Goal: Task Accomplishment & Management: Complete application form

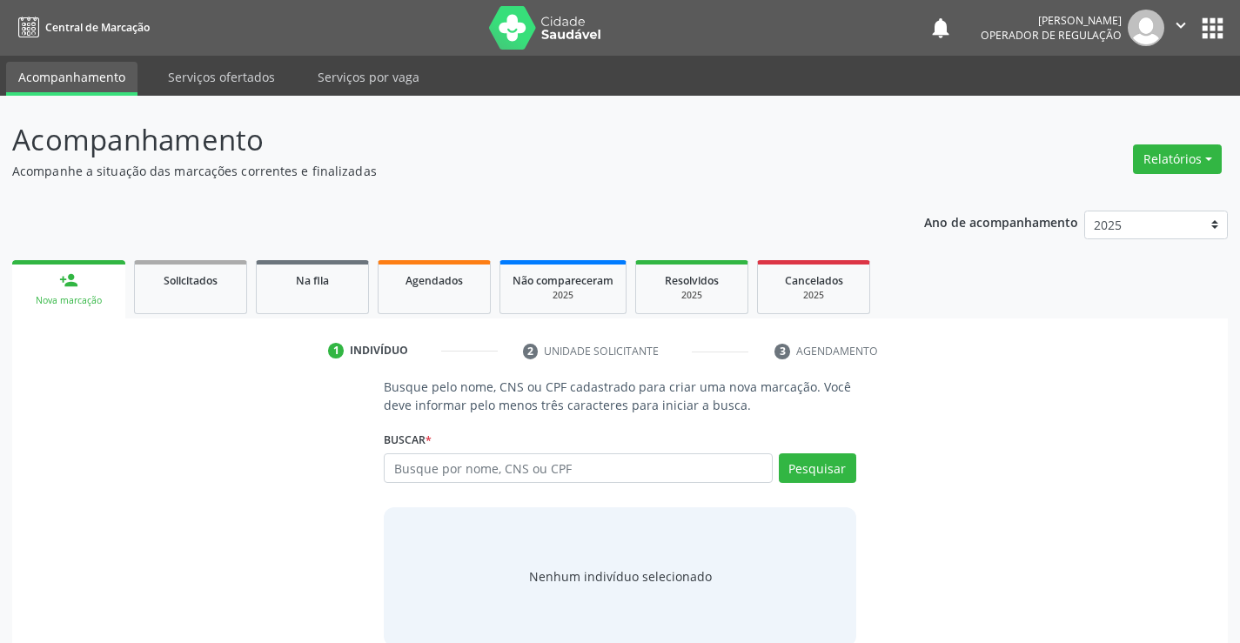
click at [451, 465] on input "text" at bounding box center [578, 468] width 388 height 30
click at [574, 468] on input "text" at bounding box center [578, 468] width 388 height 30
type input "700901952029097"
click at [811, 467] on button "Pesquisar" at bounding box center [817, 468] width 77 height 30
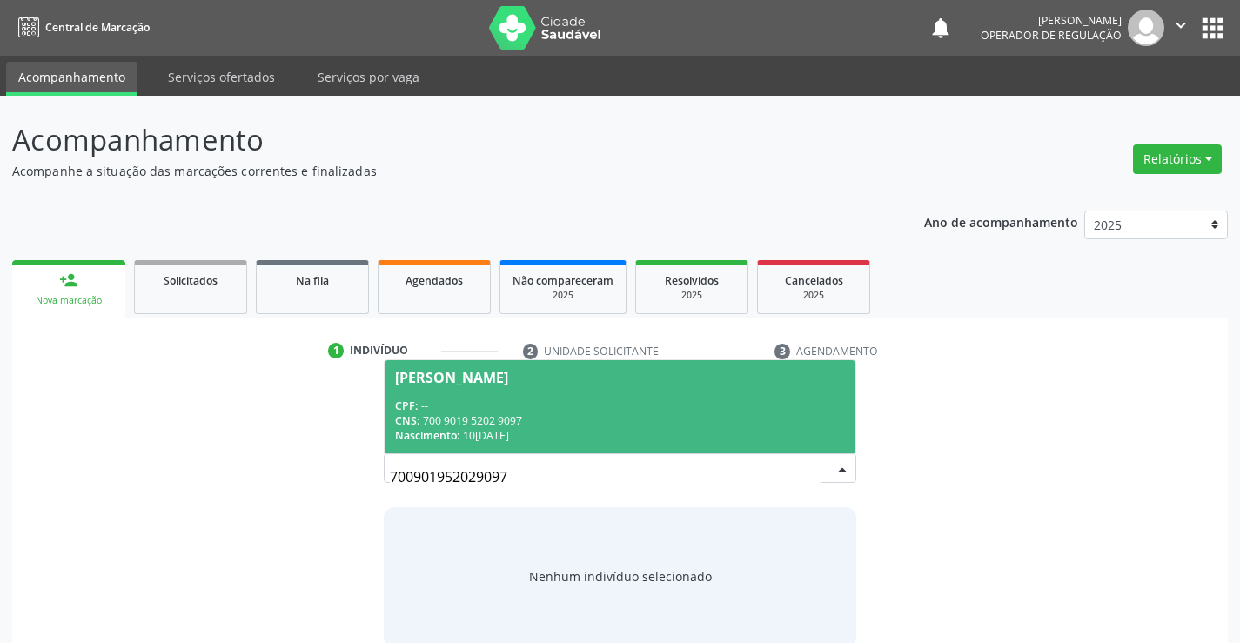
click at [615, 406] on div "CPF: --" at bounding box center [619, 406] width 449 height 15
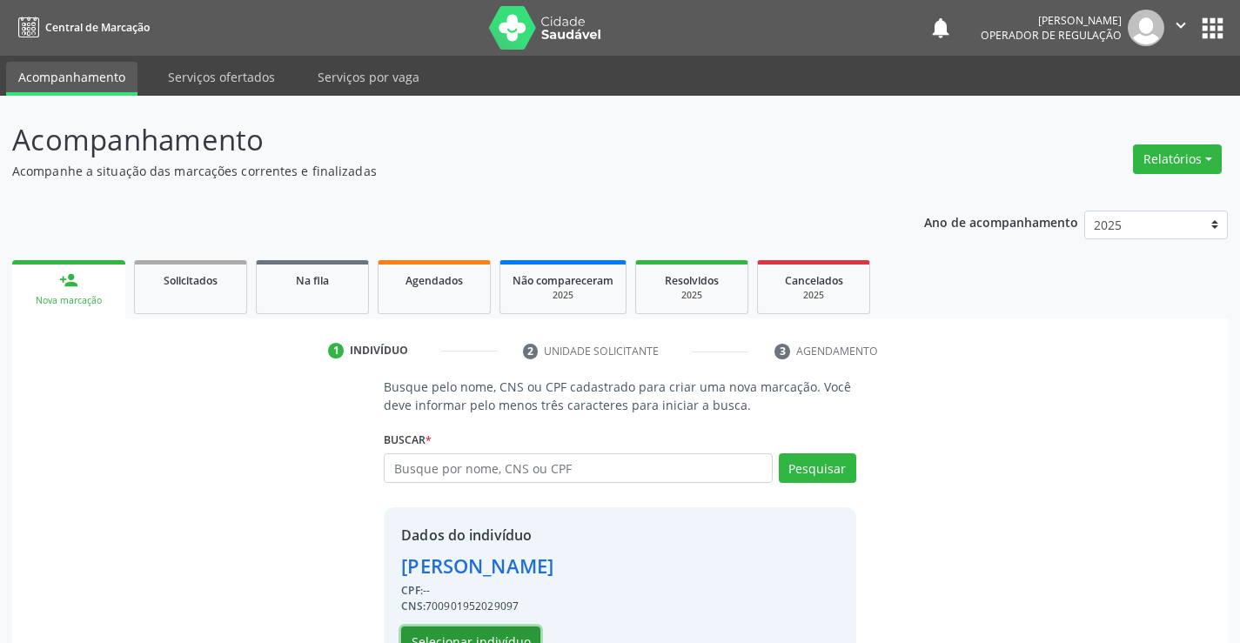
click at [487, 639] on button "Selecionar indivíduo" at bounding box center [470, 642] width 139 height 30
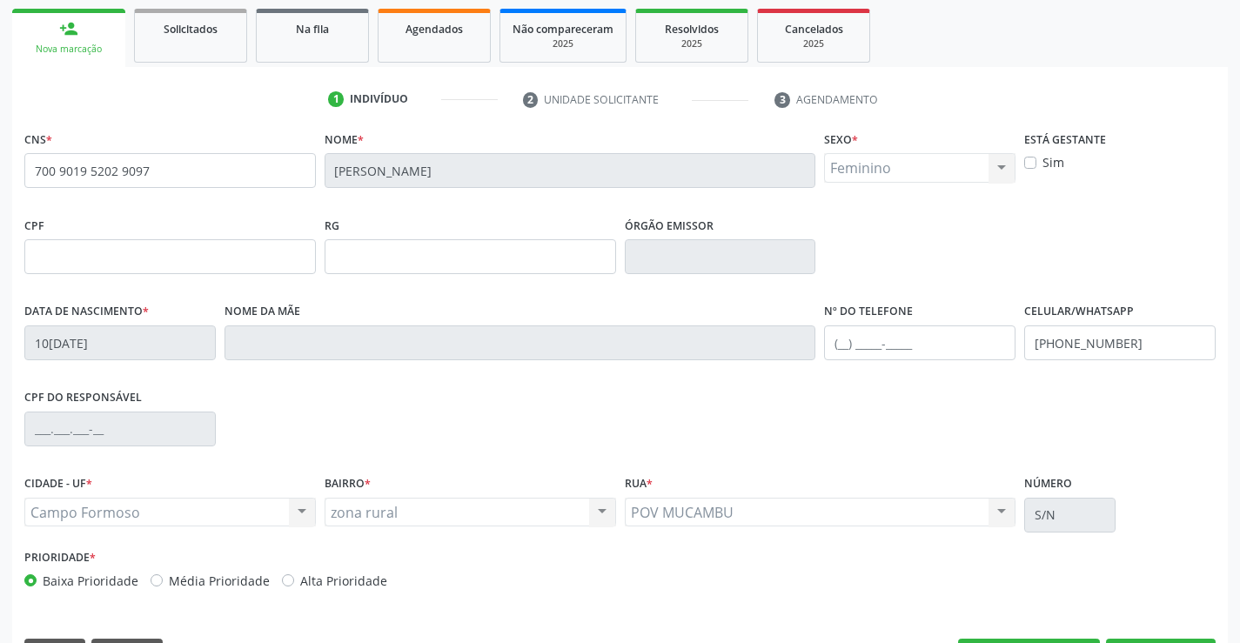
scroll to position [261, 0]
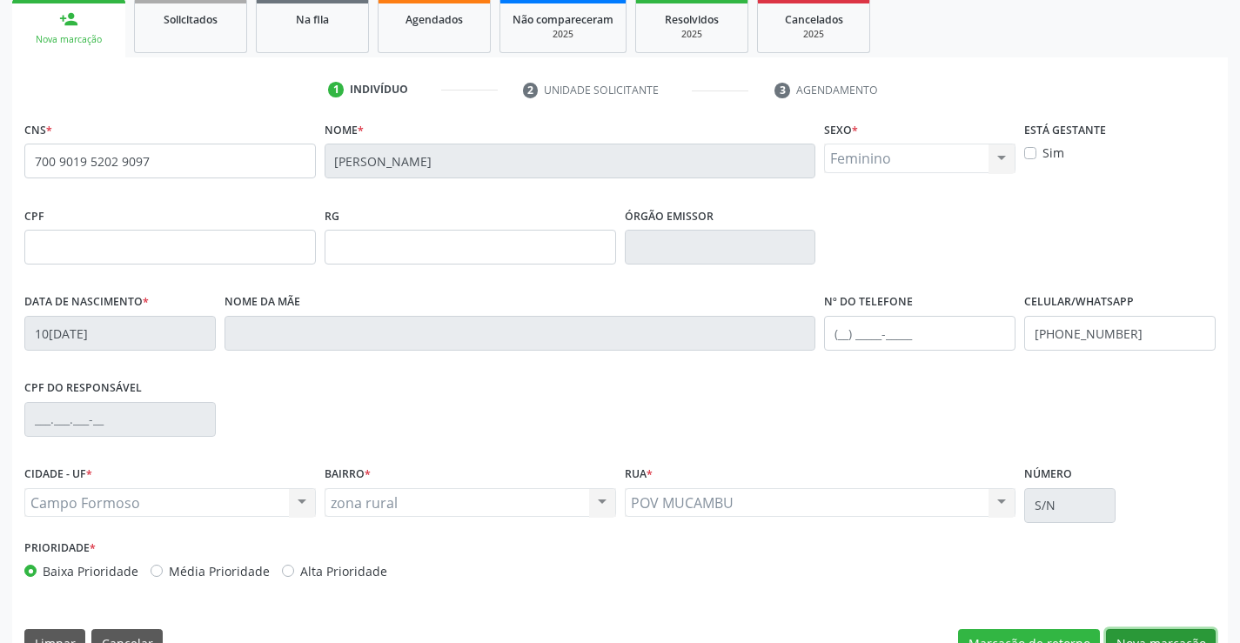
click at [1151, 635] on button "Nova marcação" at bounding box center [1161, 644] width 110 height 30
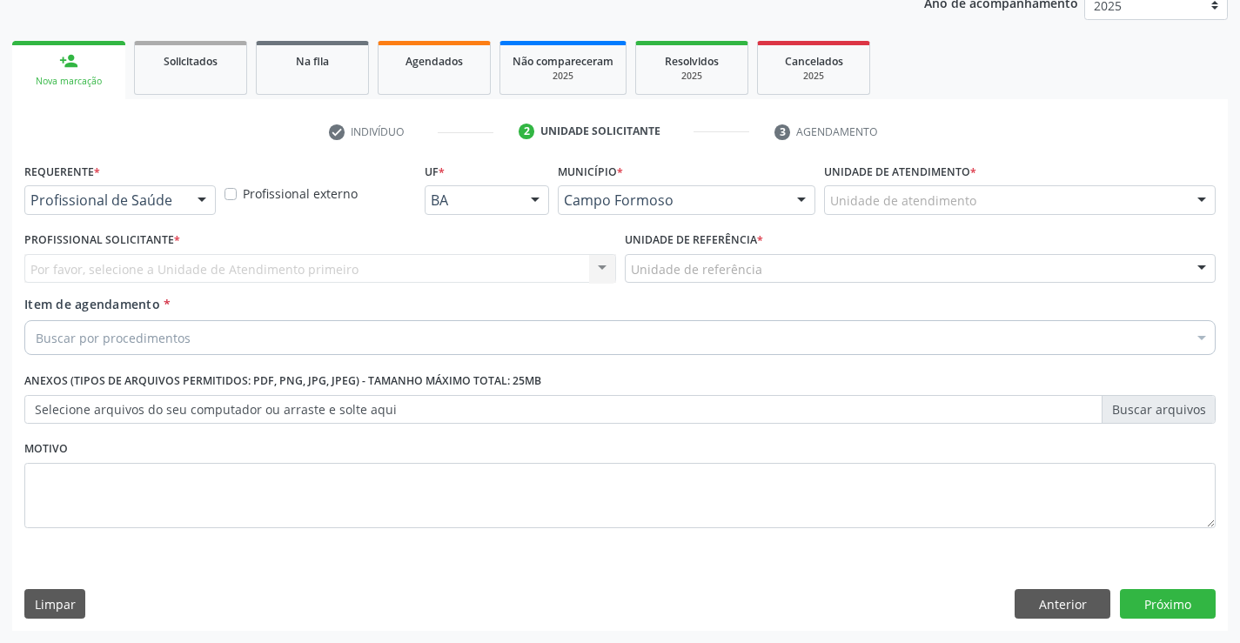
scroll to position [219, 0]
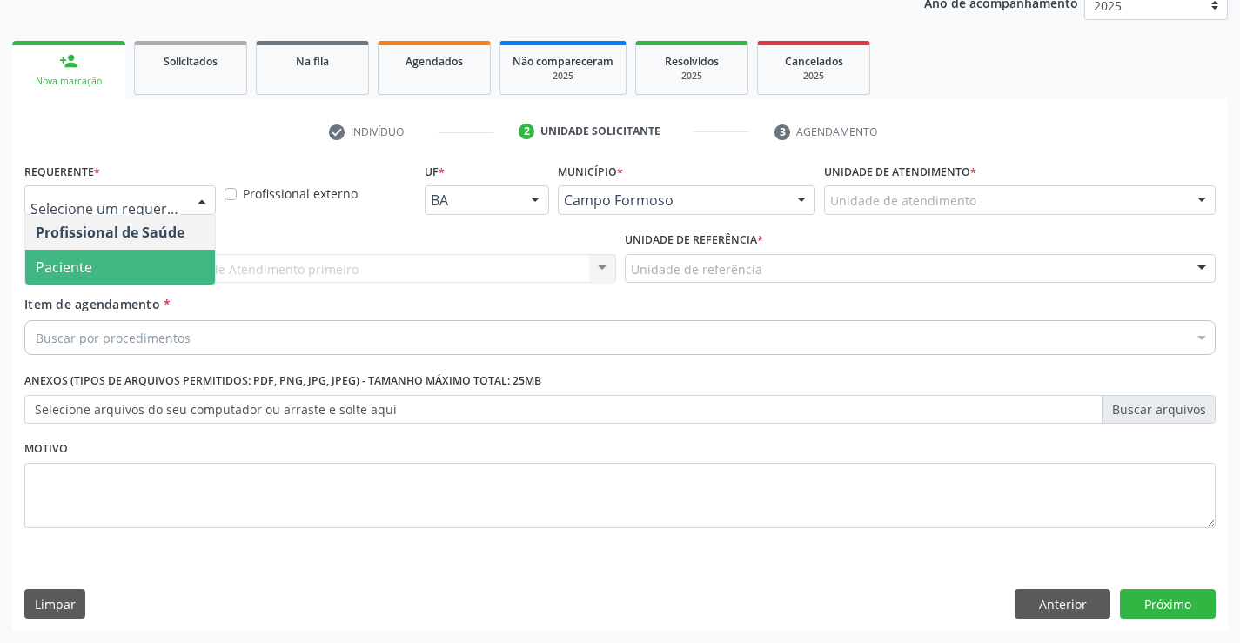
click at [120, 269] on span "Paciente" at bounding box center [120, 267] width 190 height 35
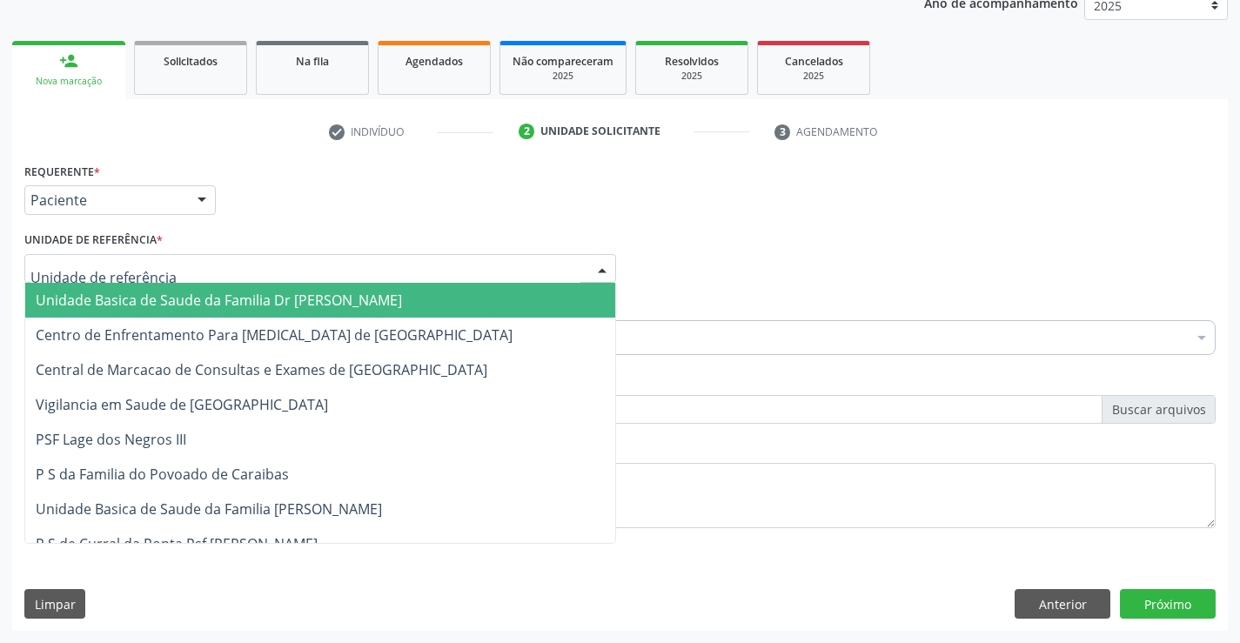
click at [120, 300] on span "Unidade Basica de Saude da Familia Dr [PERSON_NAME]" at bounding box center [219, 300] width 366 height 19
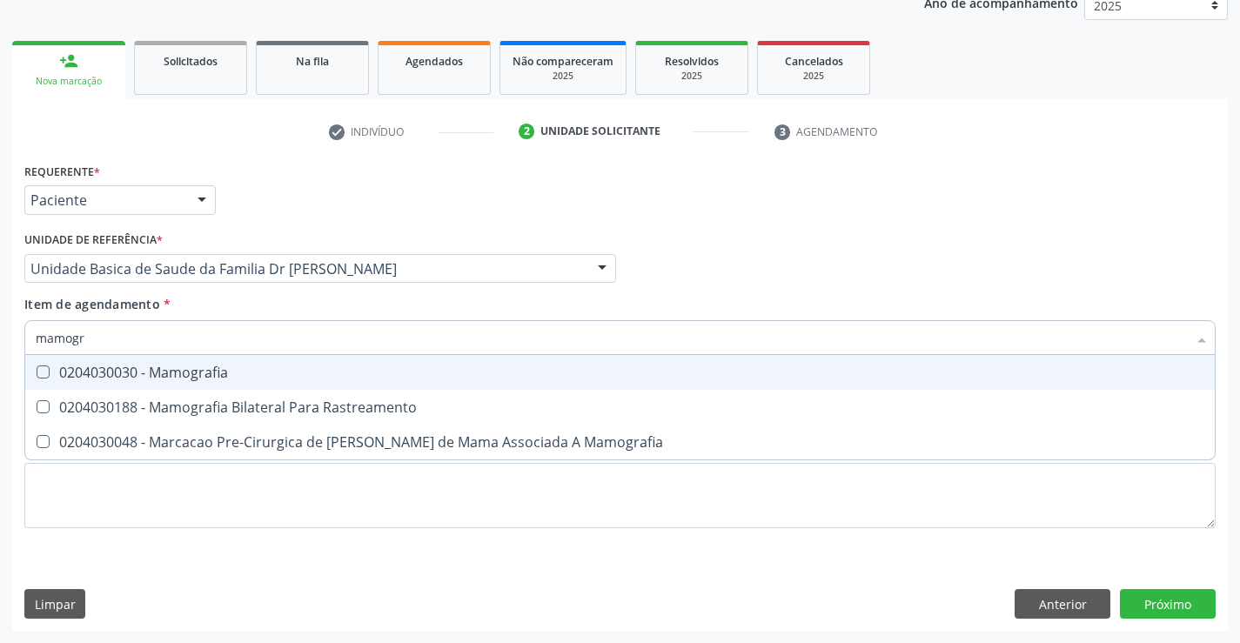
type input "mamogra"
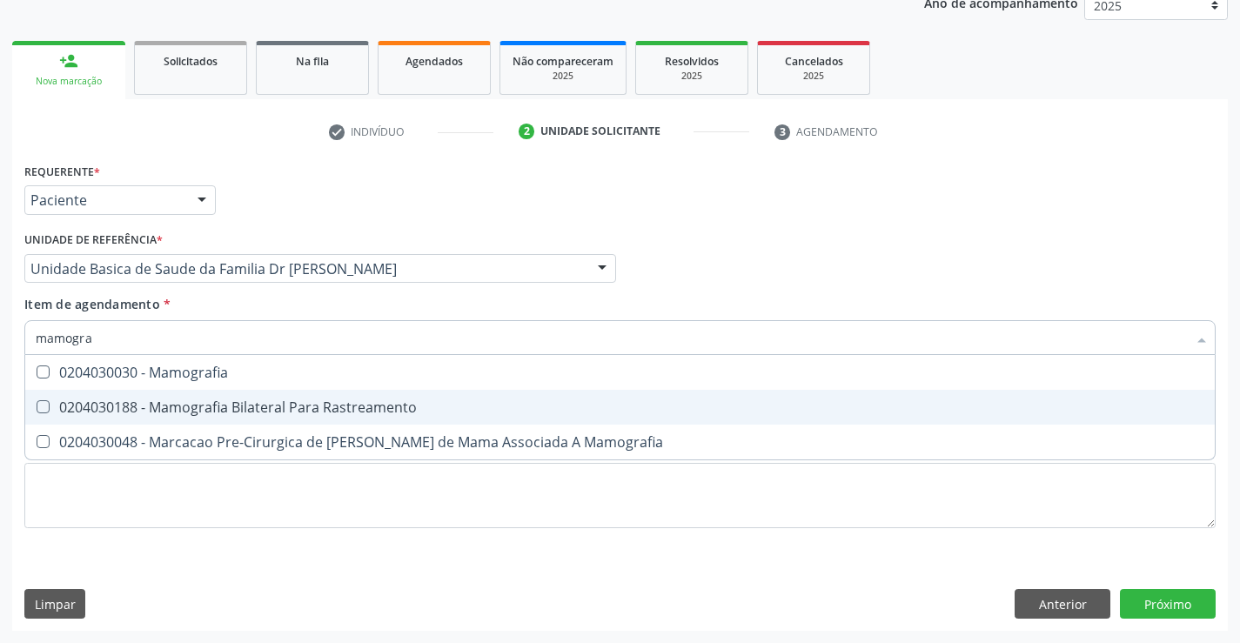
click at [303, 400] on div "0204030188 - Mamografia Bilateral Para Rastreamento" at bounding box center [620, 407] width 1169 height 14
checkbox Rastreamento "true"
click at [1177, 606] on div "Requerente * Paciente Profissional de Saúde Paciente Nenhum resultado encontrad…" at bounding box center [620, 394] width 1216 height 473
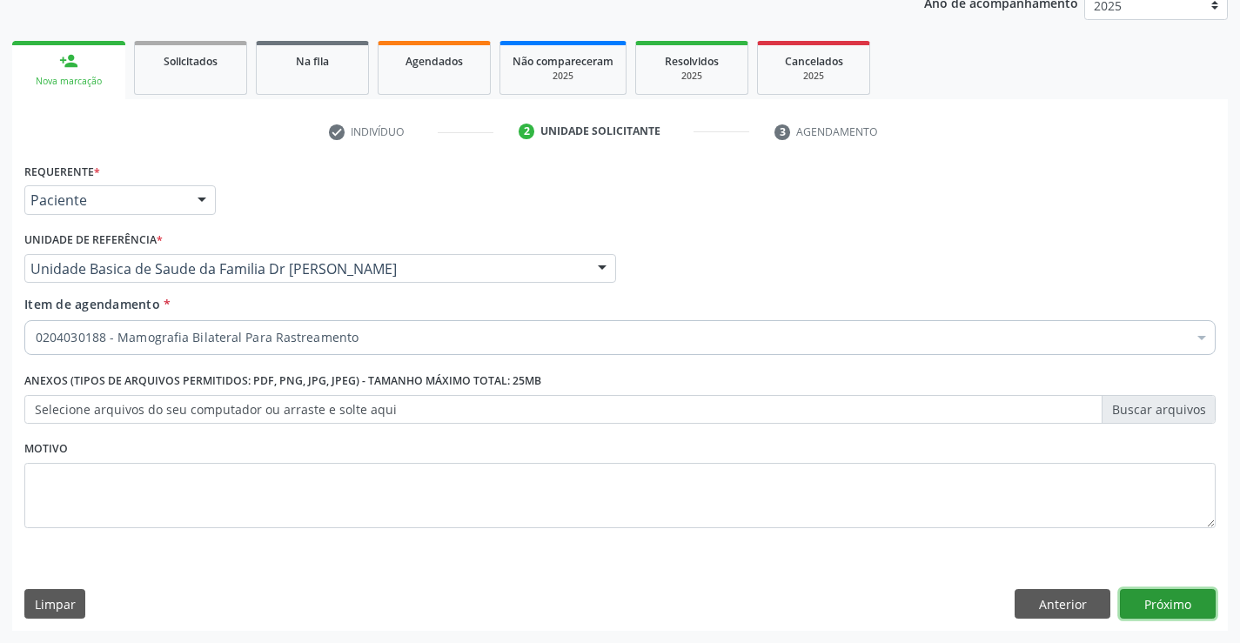
click at [1166, 610] on button "Próximo" at bounding box center [1168, 604] width 96 height 30
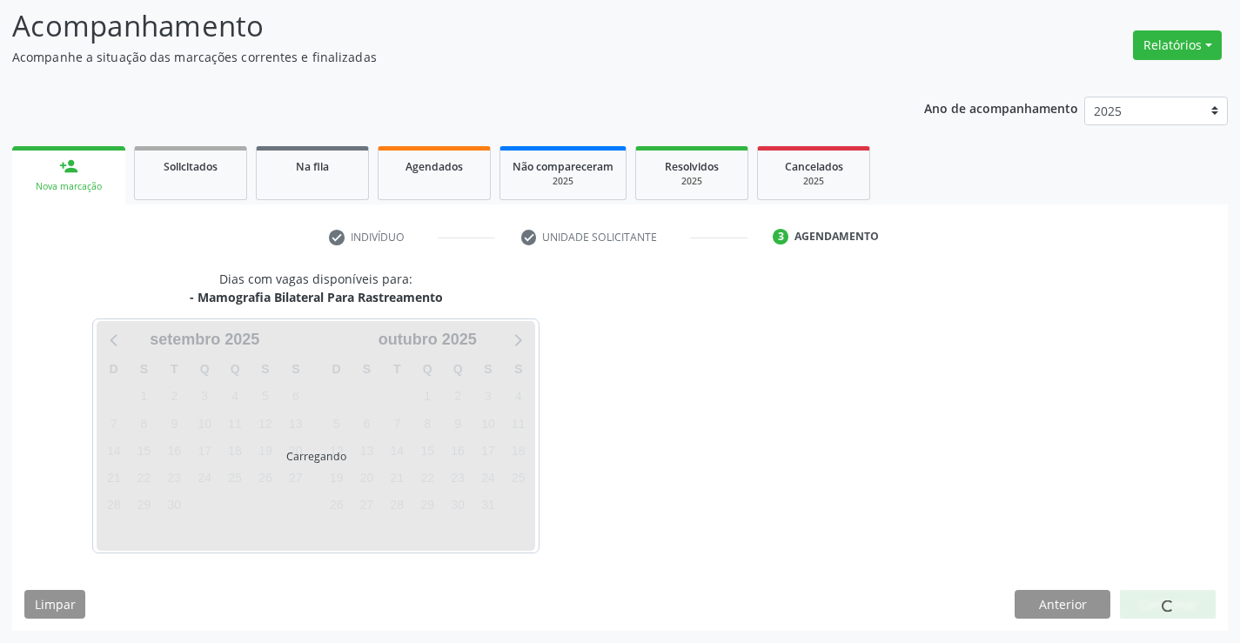
scroll to position [114, 0]
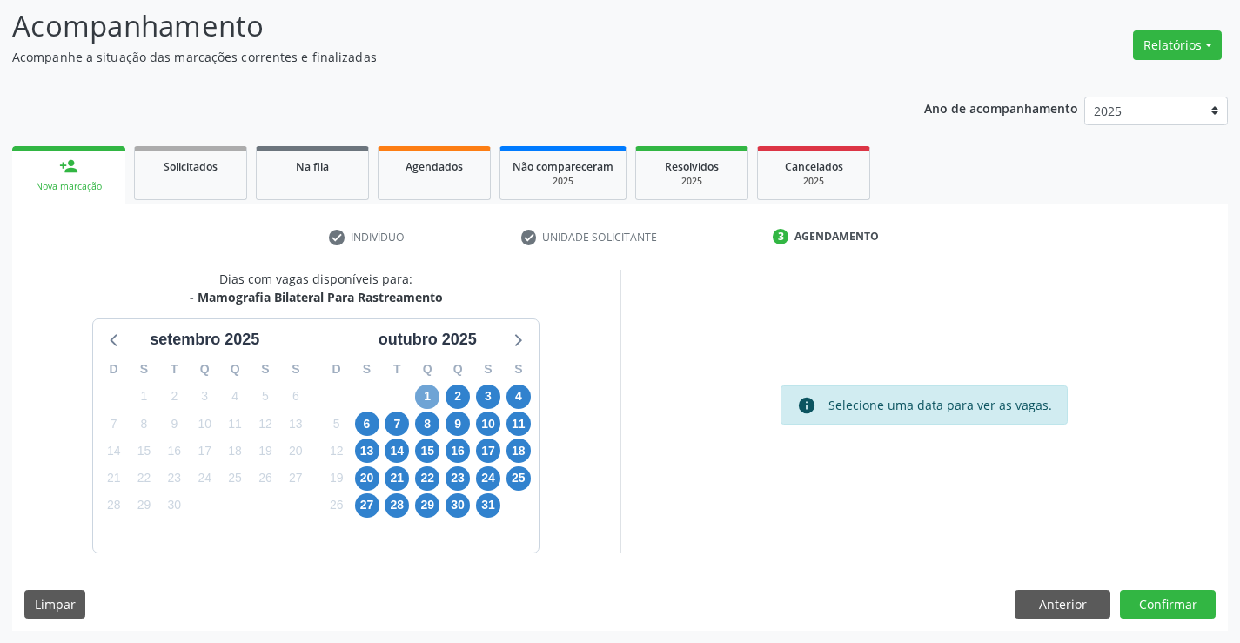
click at [428, 395] on span "1" at bounding box center [427, 397] width 24 height 24
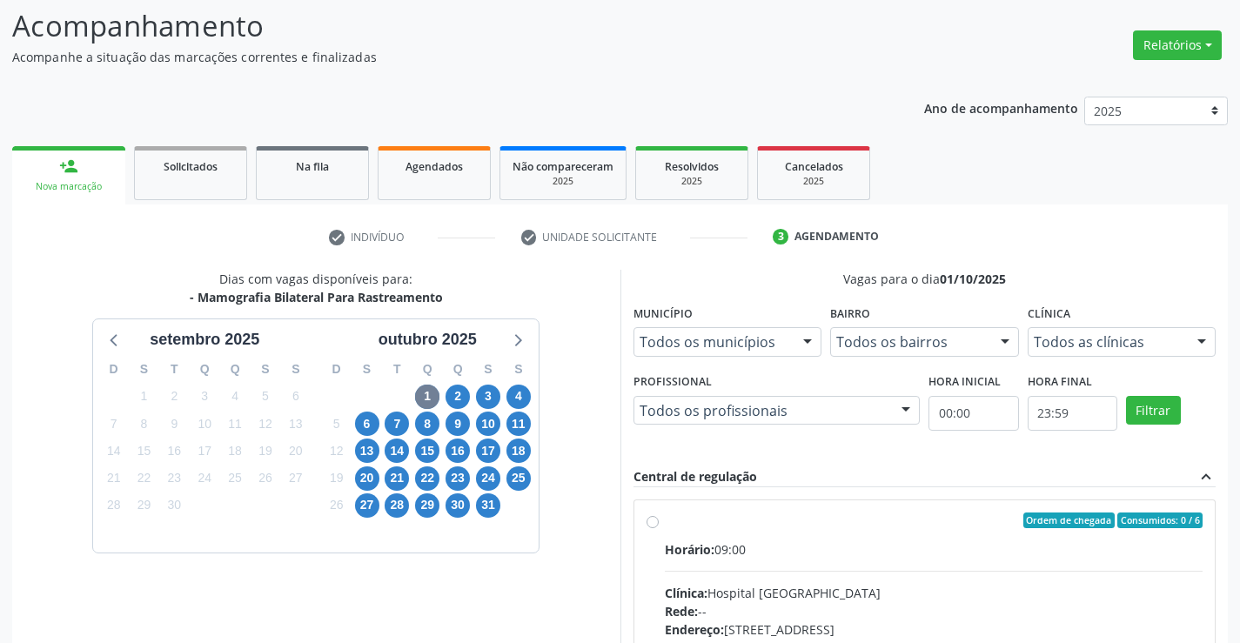
click at [665, 520] on label "Ordem de chegada Consumidos: 0 / 6 Horário: 09:00 Clínica: Hospital [GEOGRAPHIC…" at bounding box center [934, 646] width 539 height 267
click at [652, 520] on input "Ordem de chegada Consumidos: 0 / 6 Horário: 09:00 Clínica: Hospital [GEOGRAPHIC…" at bounding box center [653, 521] width 12 height 16
radio input "true"
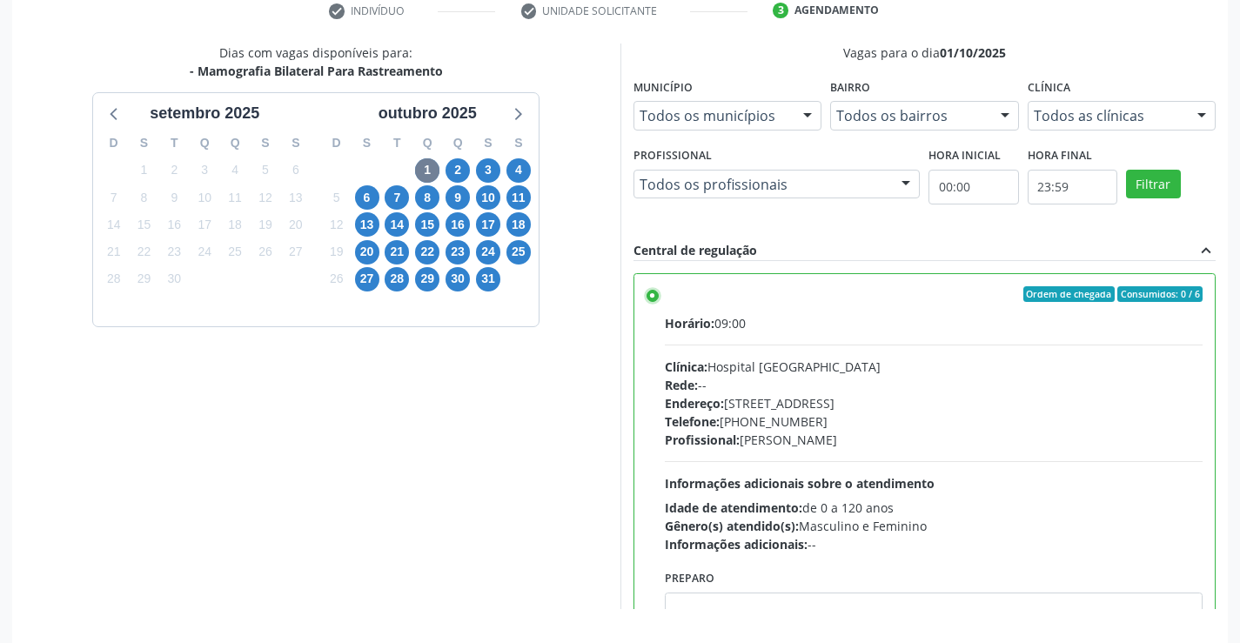
scroll to position [397, 0]
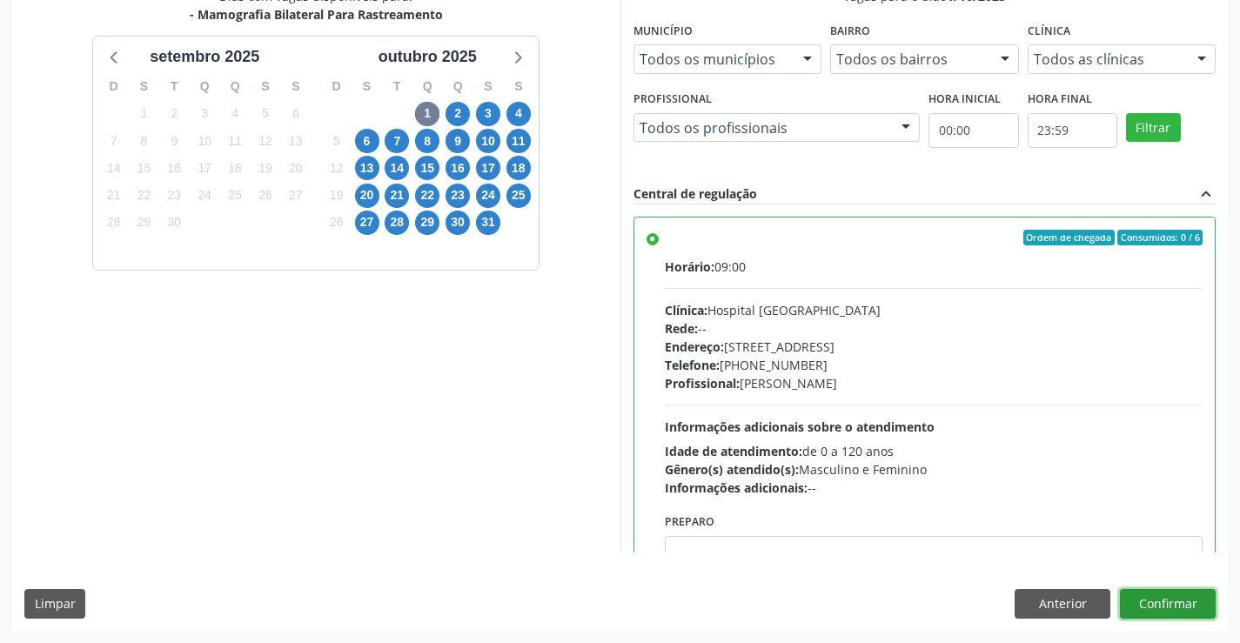
click at [1171, 595] on button "Confirmar" at bounding box center [1168, 604] width 96 height 30
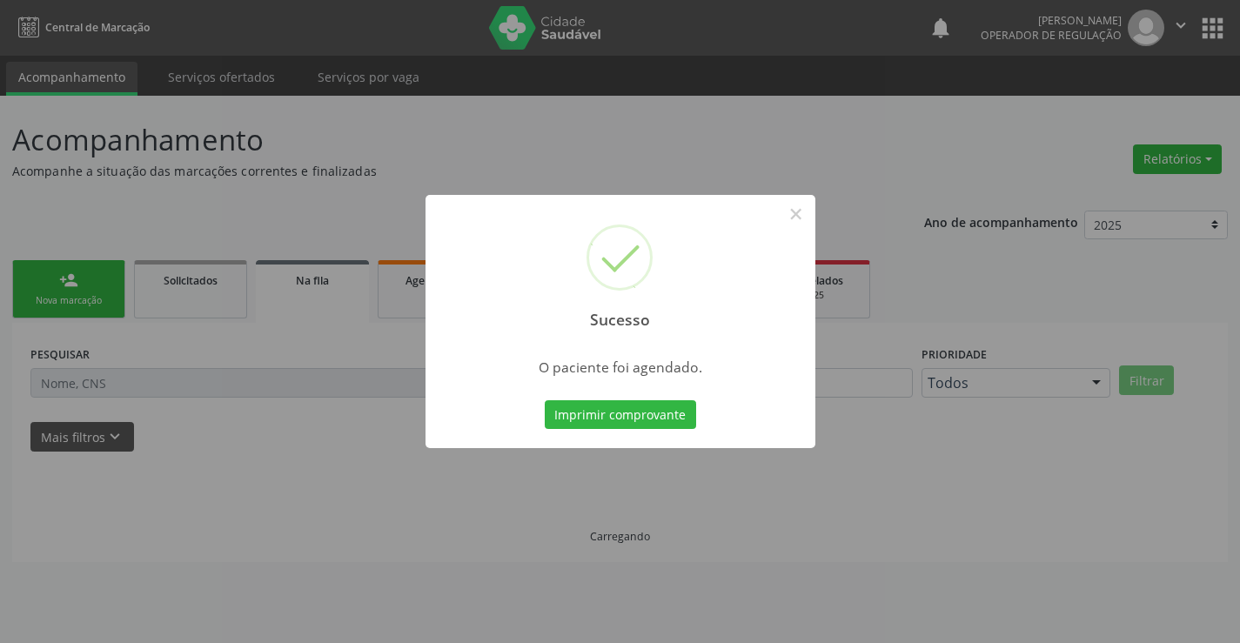
scroll to position [0, 0]
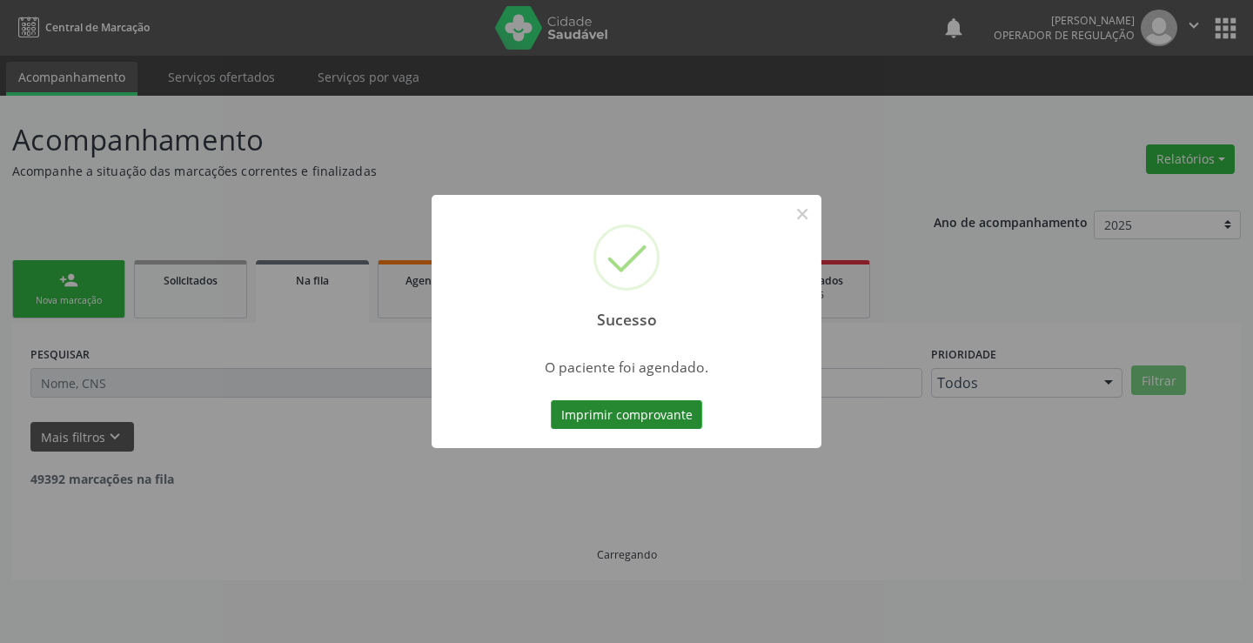
click at [659, 411] on button "Imprimir comprovante" at bounding box center [626, 415] width 151 height 30
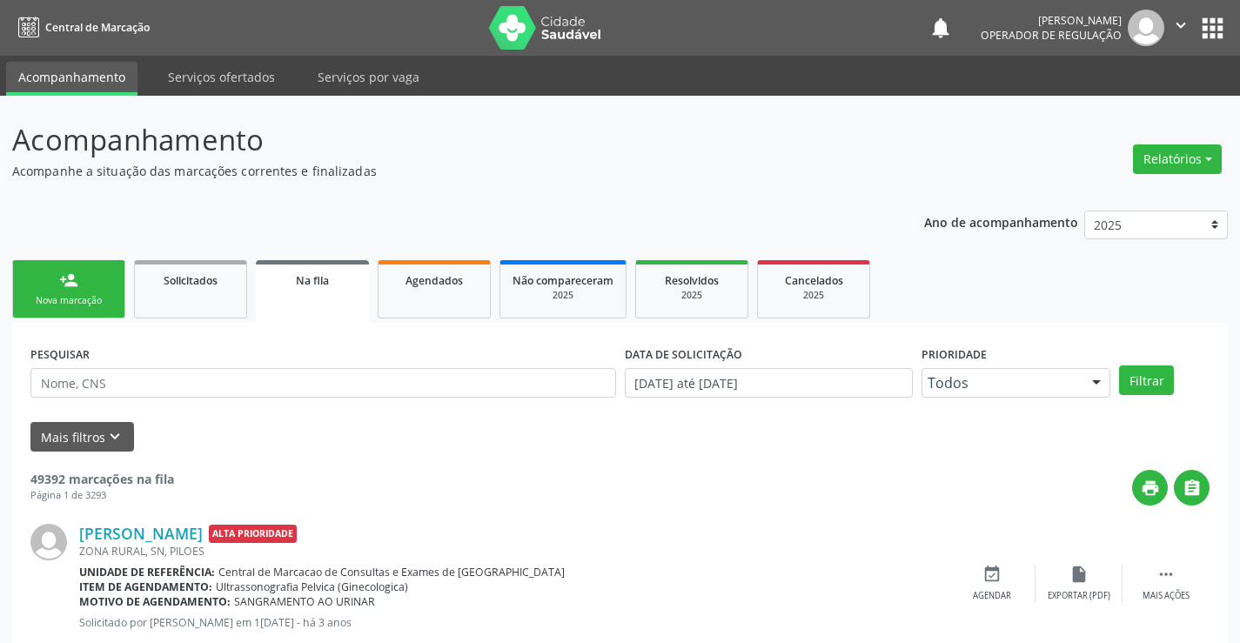
click at [62, 299] on div "Nova marcação" at bounding box center [68, 300] width 87 height 13
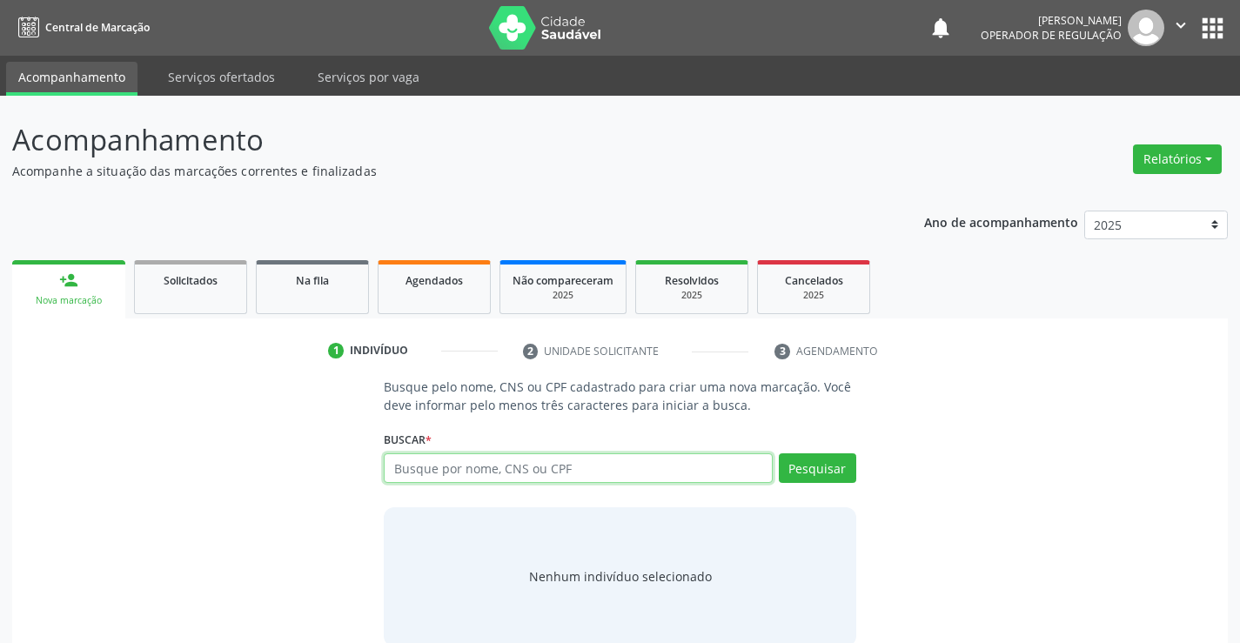
click at [472, 472] on input "text" at bounding box center [578, 468] width 388 height 30
type input "70900987244919"
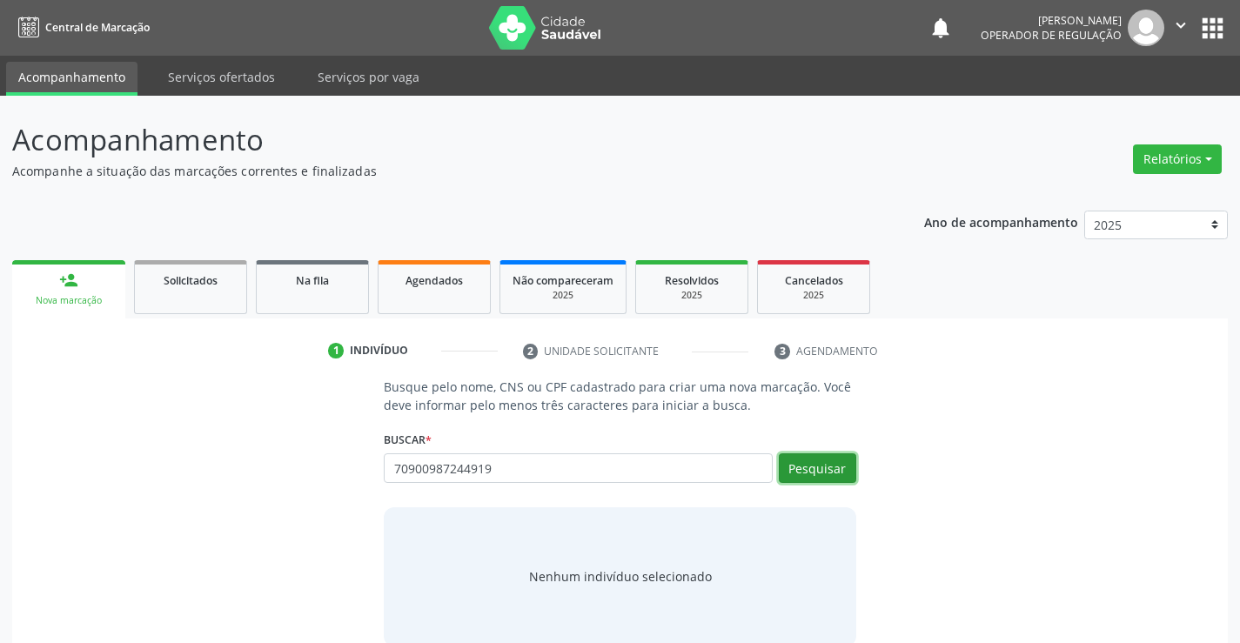
click at [823, 468] on button "Pesquisar" at bounding box center [817, 468] width 77 height 30
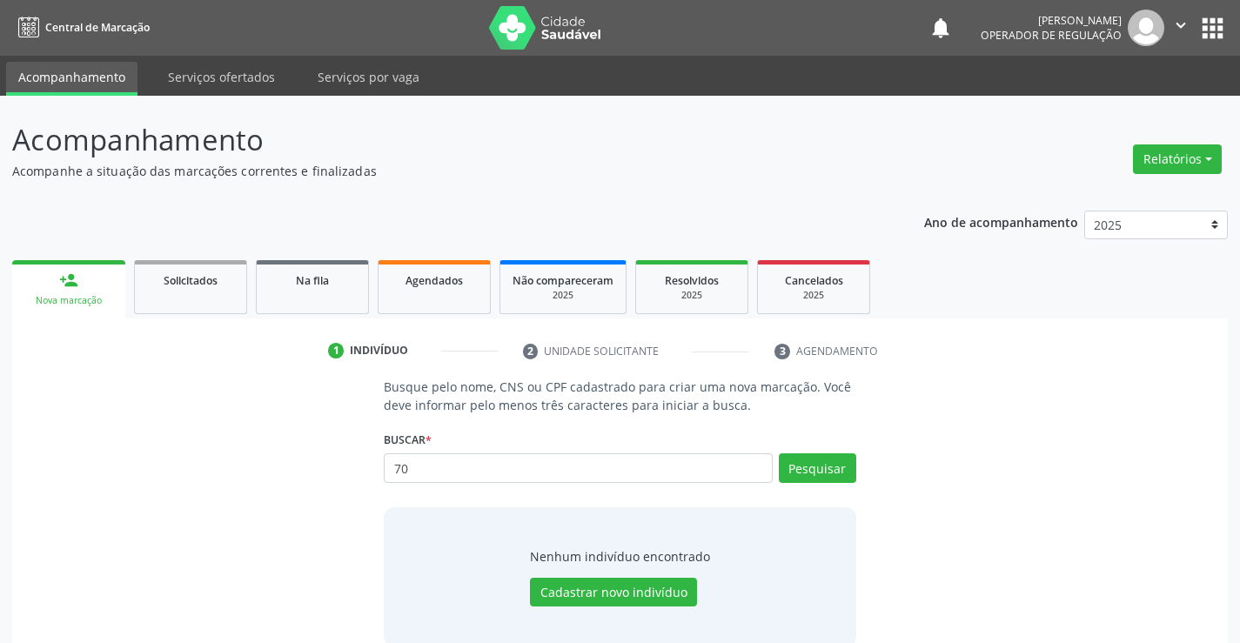
type input "7"
type input "77990269520"
click at [834, 468] on button "Pesquisar" at bounding box center [817, 468] width 77 height 30
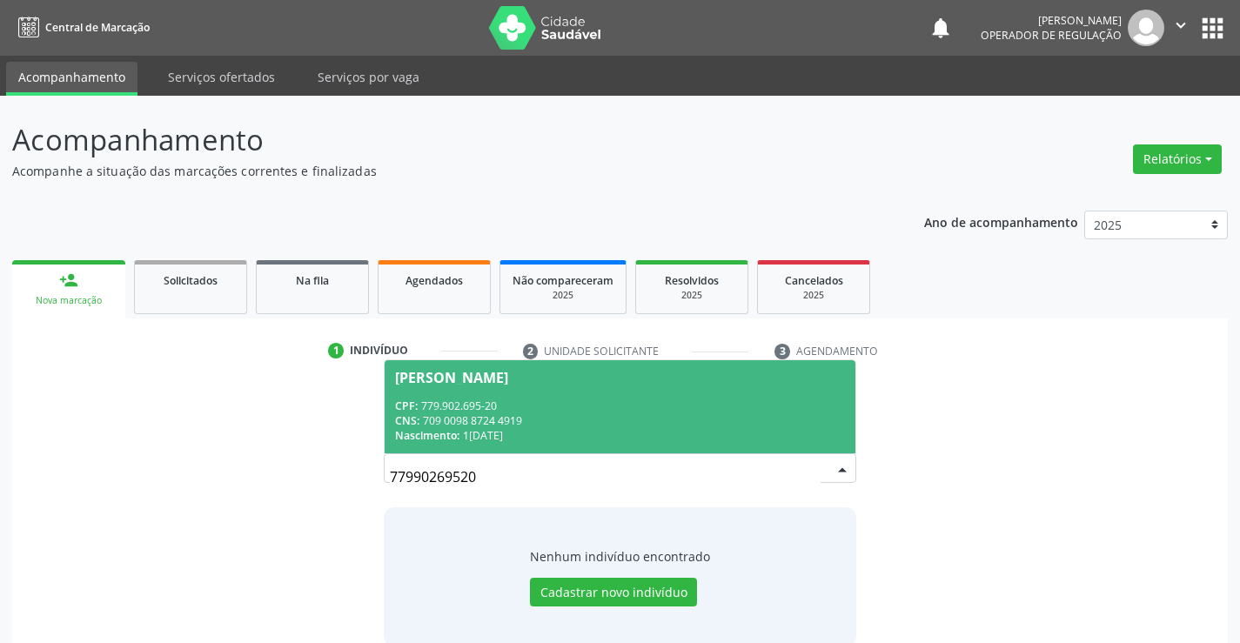
click at [663, 403] on div "CPF: 779.902.695-20" at bounding box center [619, 406] width 449 height 15
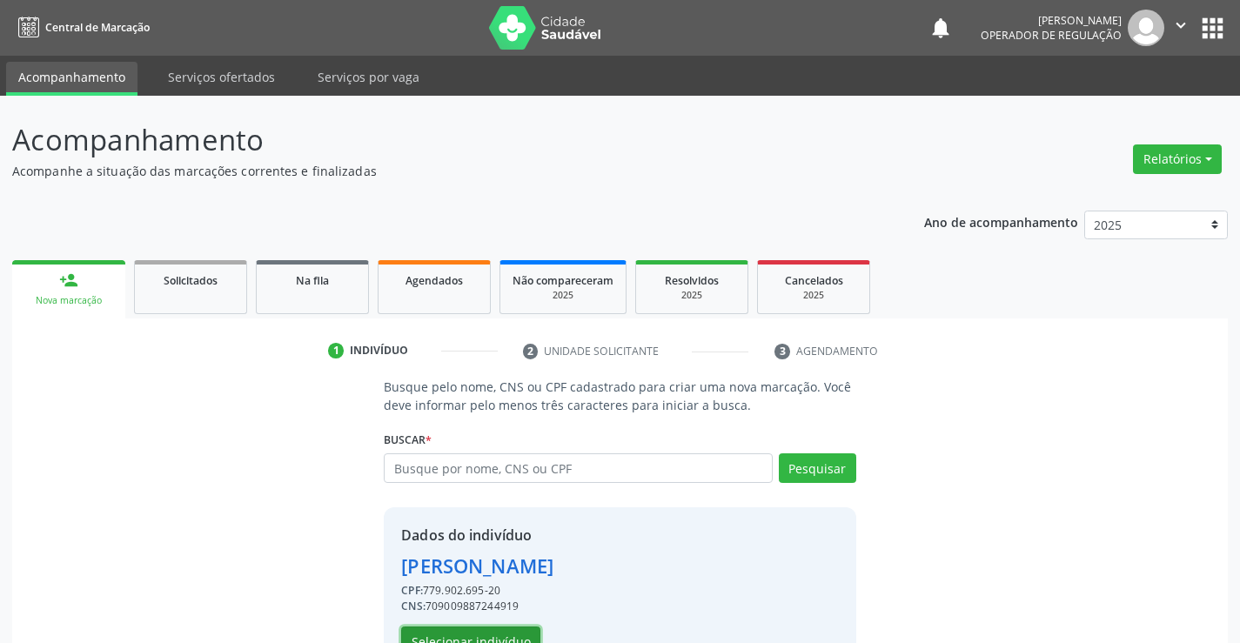
click at [494, 631] on button "Selecionar indivíduo" at bounding box center [470, 642] width 139 height 30
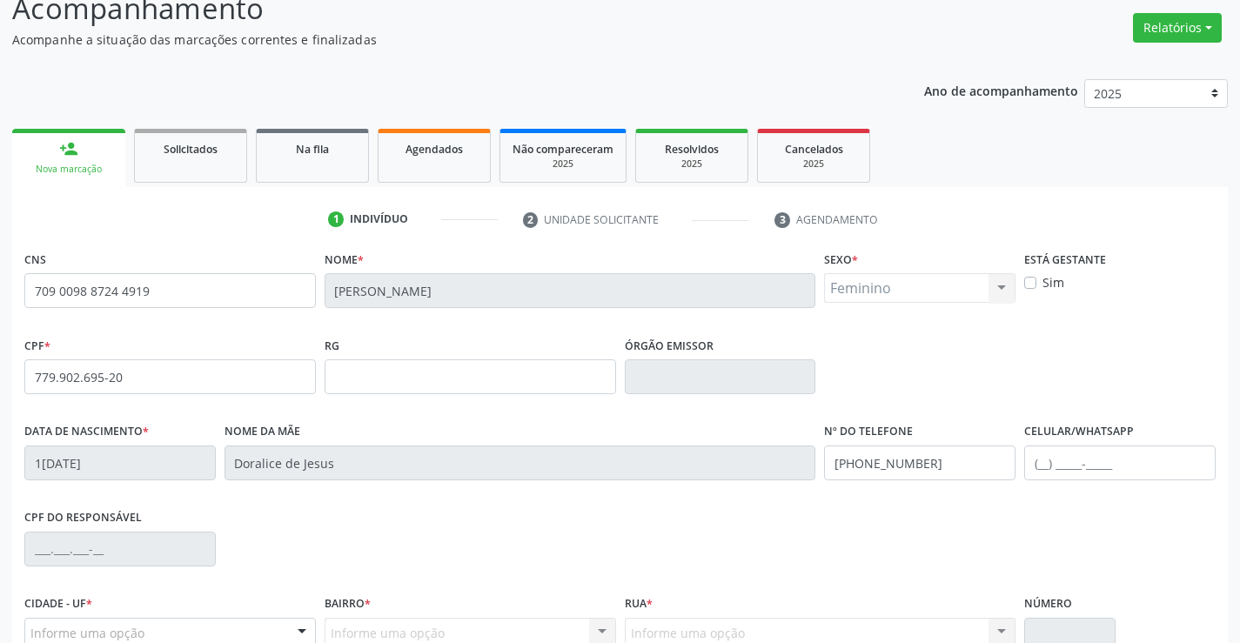
scroll to position [300, 0]
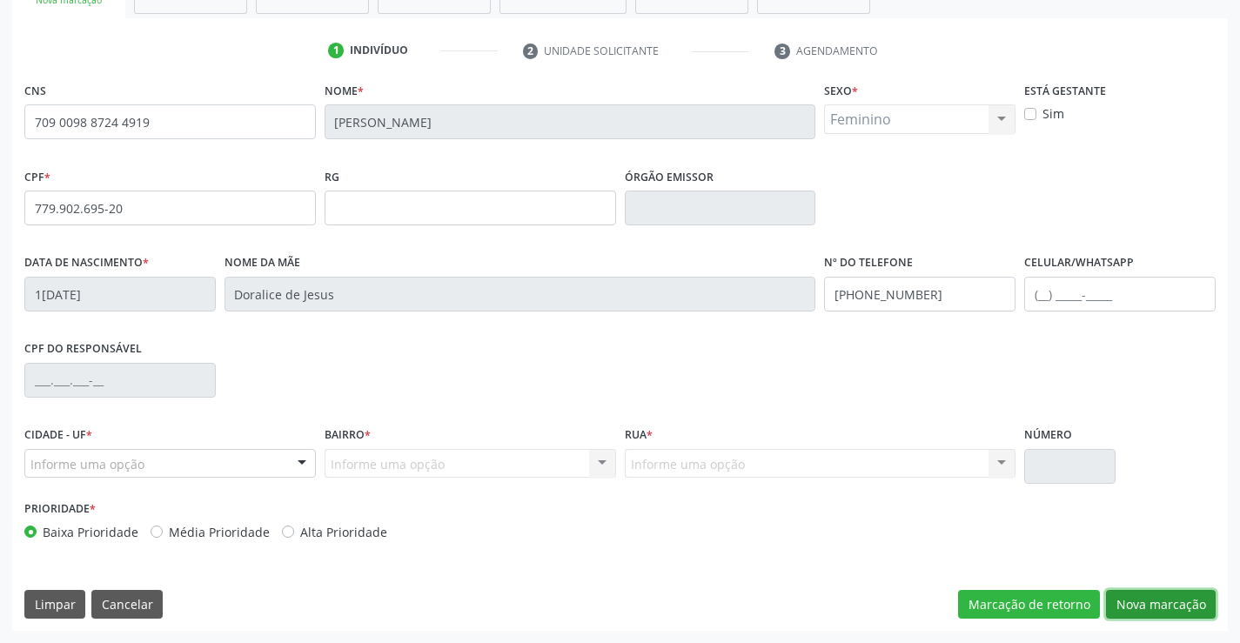
click at [1124, 604] on button "Nova marcação" at bounding box center [1161, 605] width 110 height 30
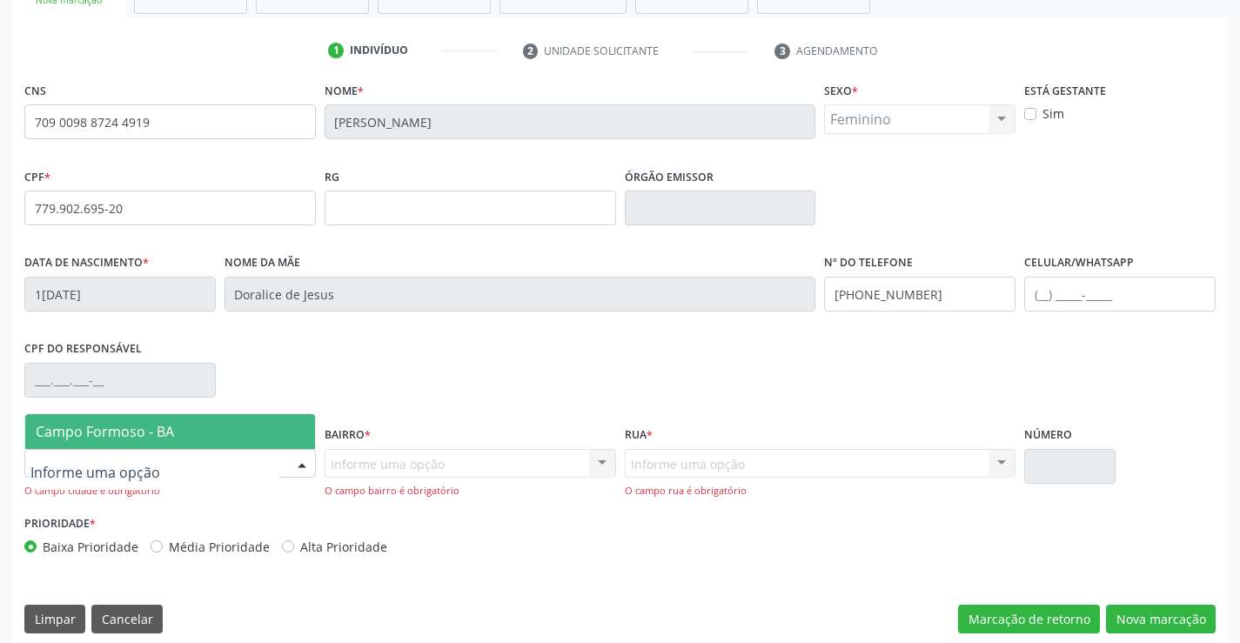
click at [172, 441] on span "Campo Formoso - BA" at bounding box center [170, 431] width 290 height 35
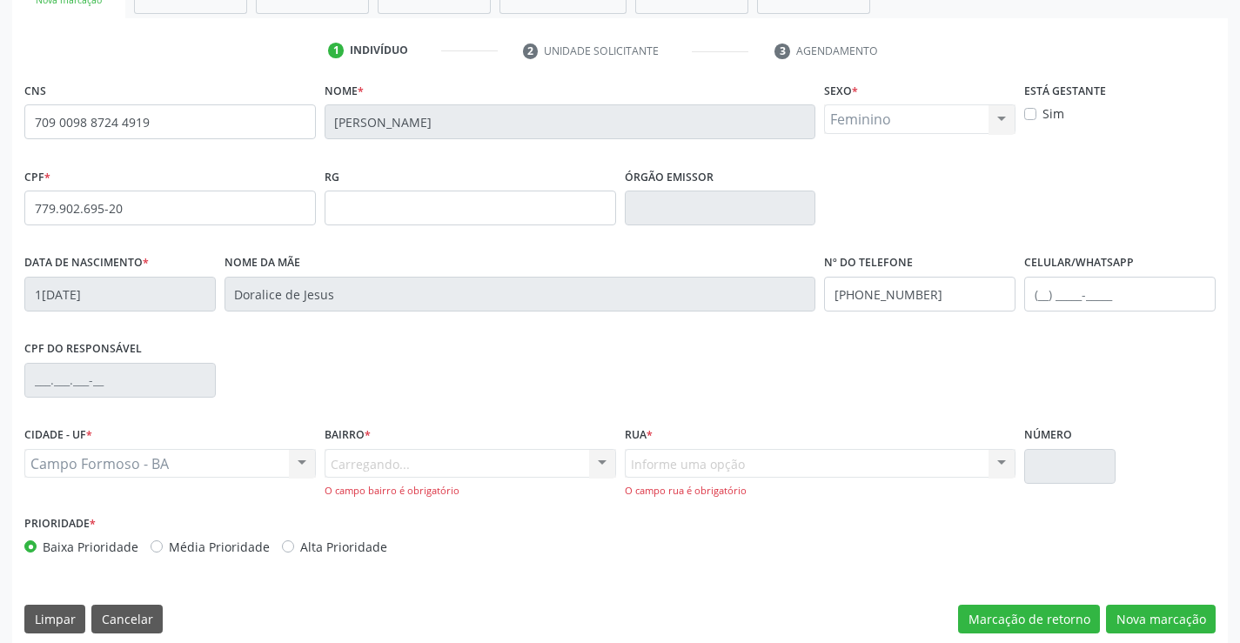
click at [407, 467] on div "Carregando... Nenhum resultado encontrado para: " " Nenhuma opção encontrada. D…" at bounding box center [471, 474] width 292 height 50
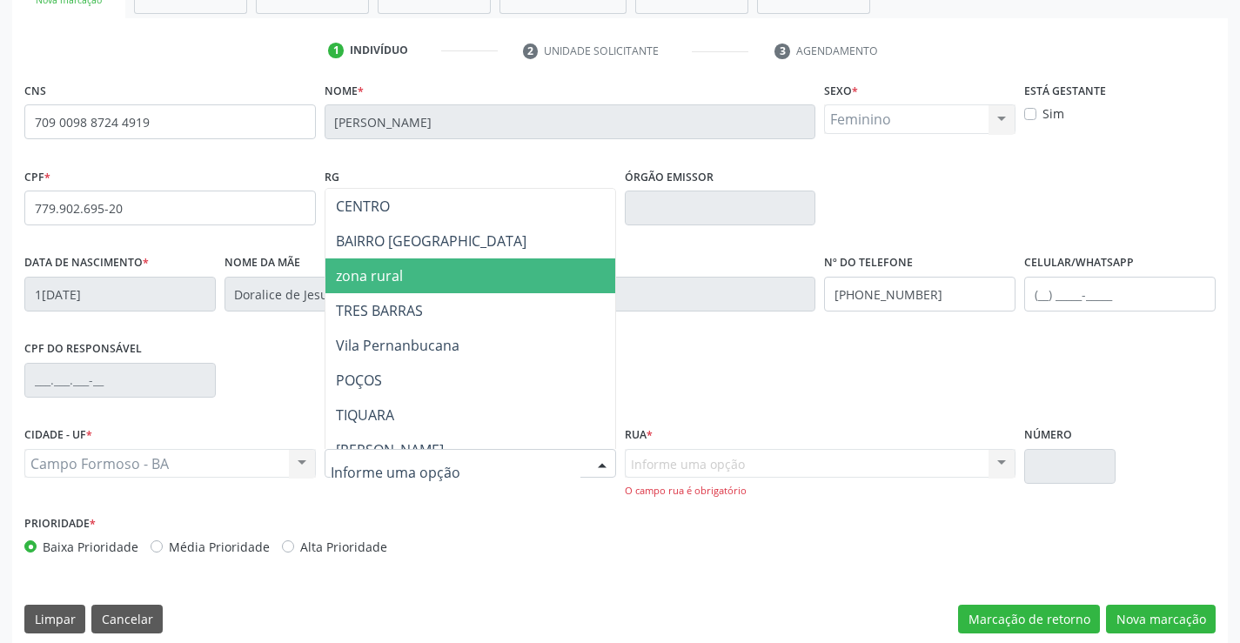
click at [394, 266] on span "zona rural" at bounding box center [369, 275] width 67 height 19
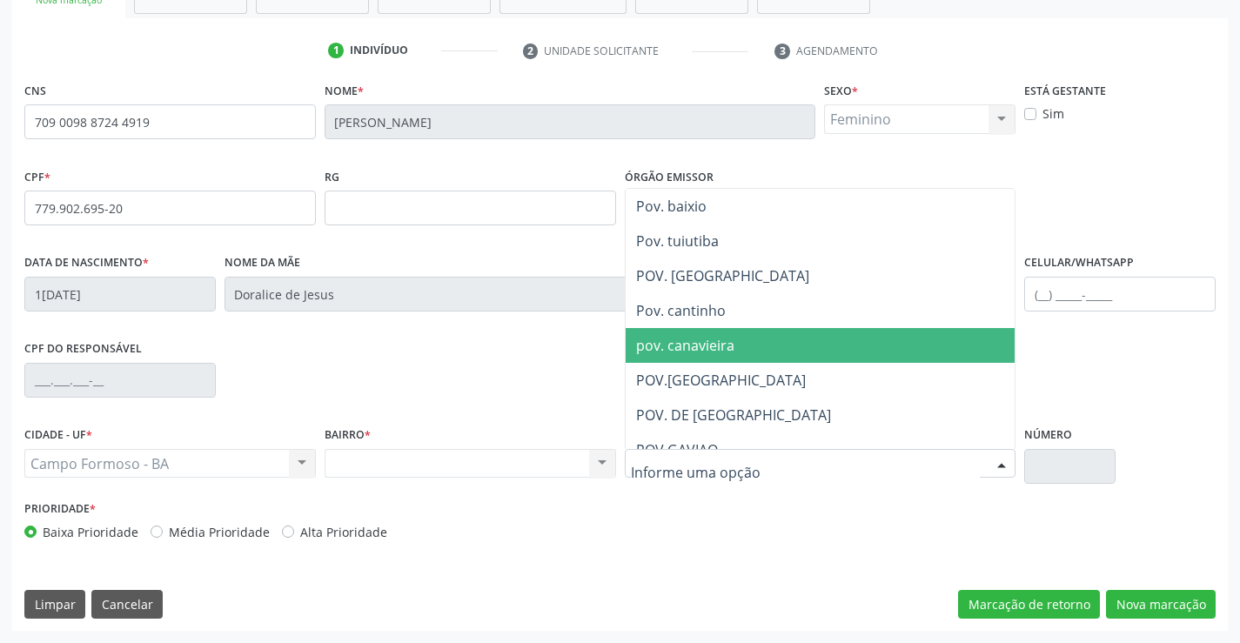
click at [753, 352] on span "pov. canavieira" at bounding box center [849, 345] width 446 height 35
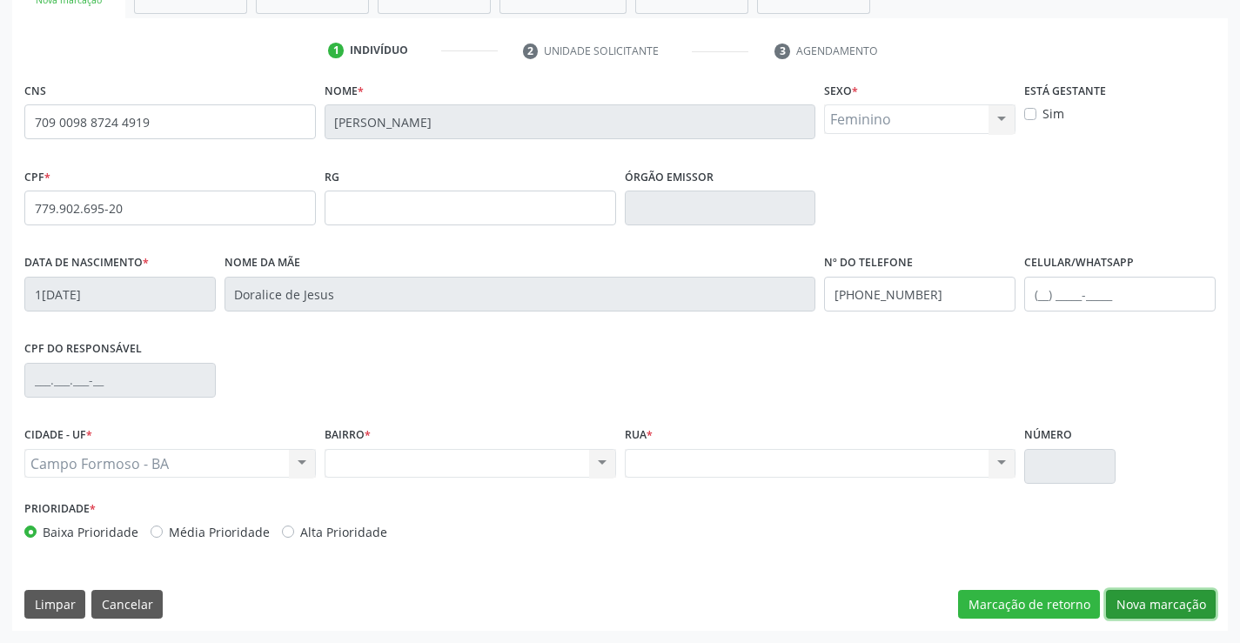
click at [1168, 605] on button "Nova marcação" at bounding box center [1161, 605] width 110 height 30
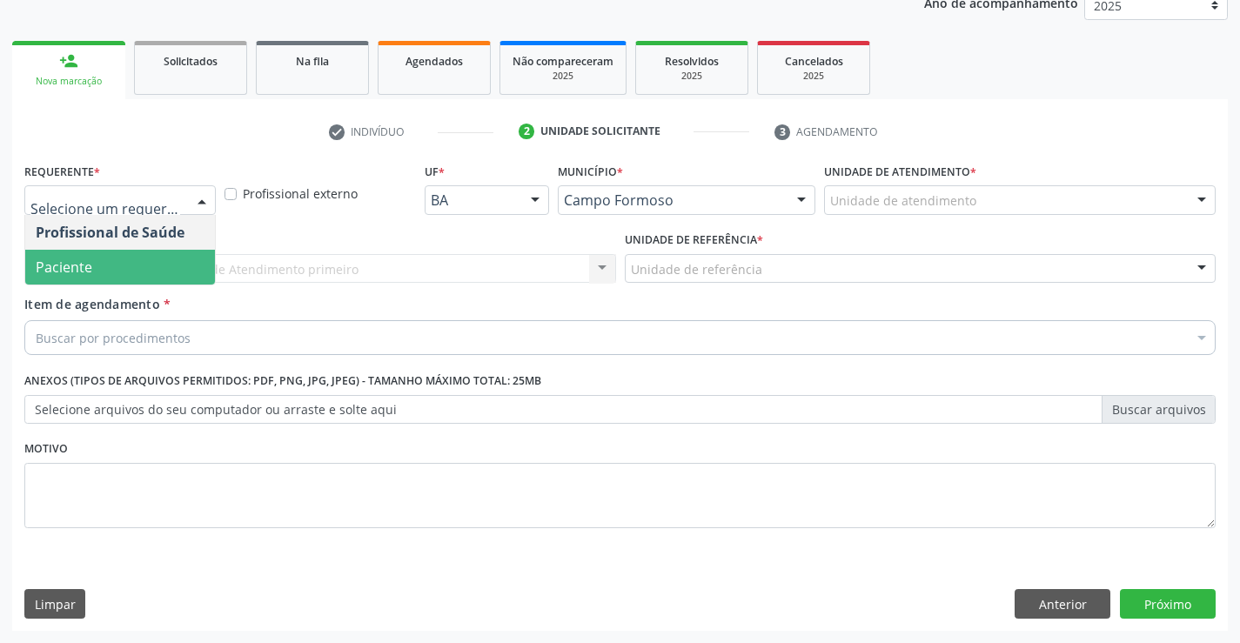
click at [122, 263] on span "Paciente" at bounding box center [120, 267] width 190 height 35
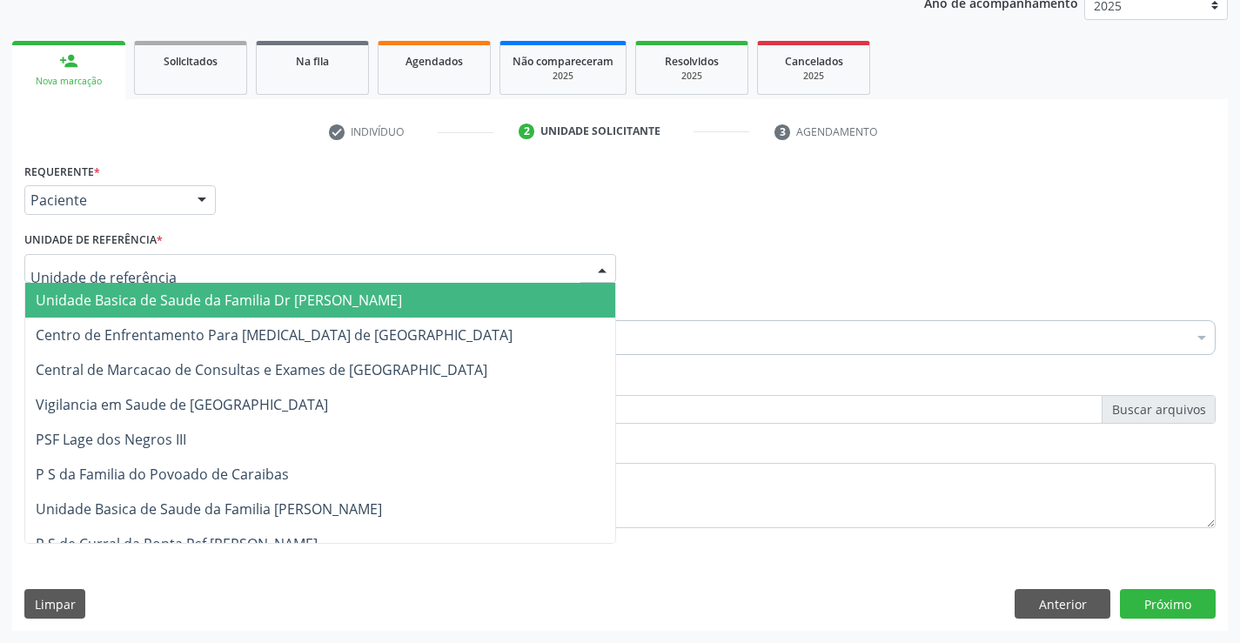
click at [127, 293] on span "Unidade Basica de Saude da Familia Dr [PERSON_NAME]" at bounding box center [219, 300] width 366 height 19
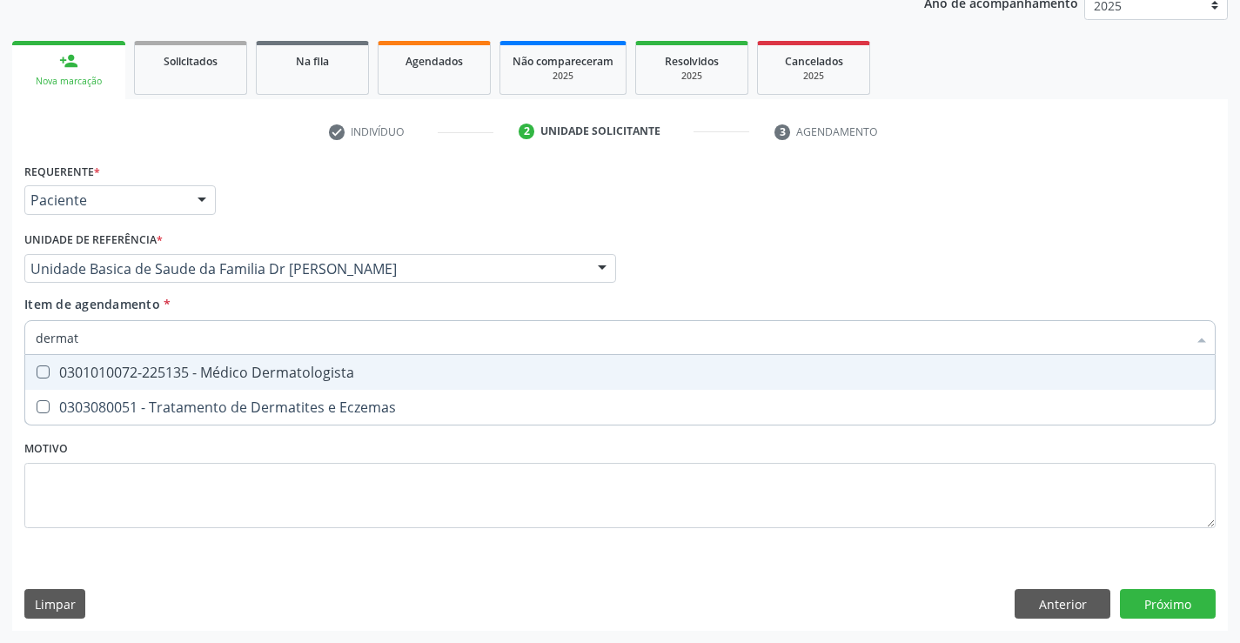
type input "dermato"
click at [223, 366] on div "0301010072-225135 - Médico Dermatologista" at bounding box center [620, 373] width 1169 height 14
checkbox Dermatologista "true"
click at [445, 567] on div "Requerente * Paciente Profissional de Saúde Paciente Nenhum resultado encontrad…" at bounding box center [620, 394] width 1216 height 473
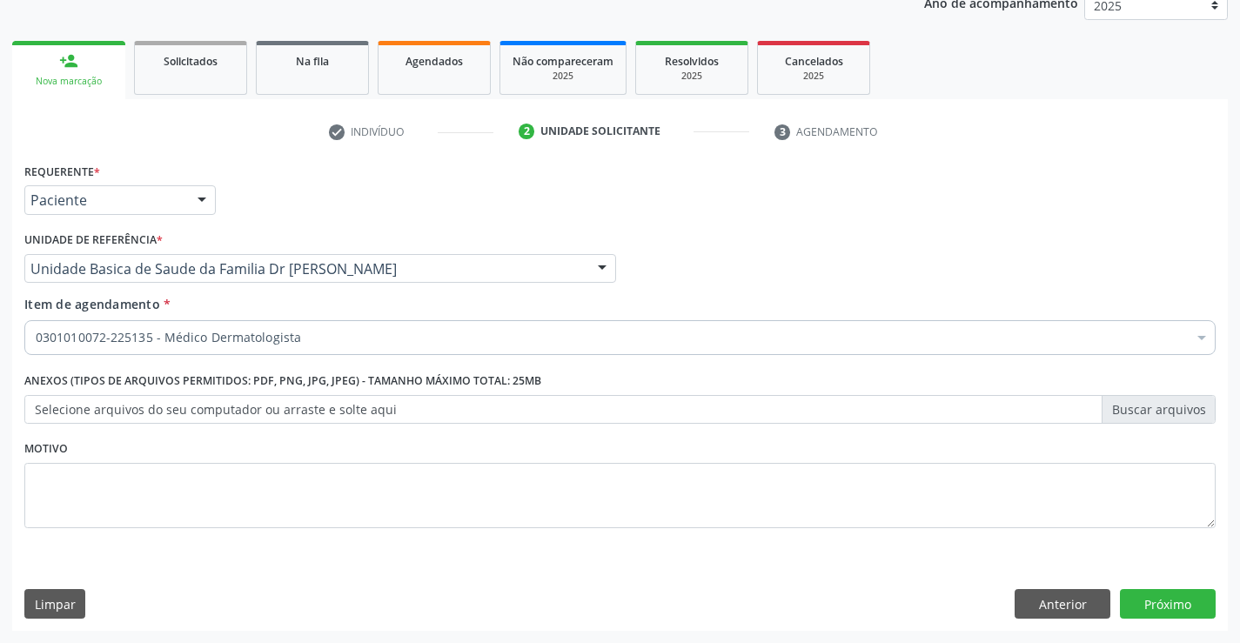
click at [420, 372] on label "Anexos (Tipos de arquivos permitidos: PDF, PNG, JPG, JPEG) - Tamanho máximo tot…" at bounding box center [282, 381] width 517 height 27
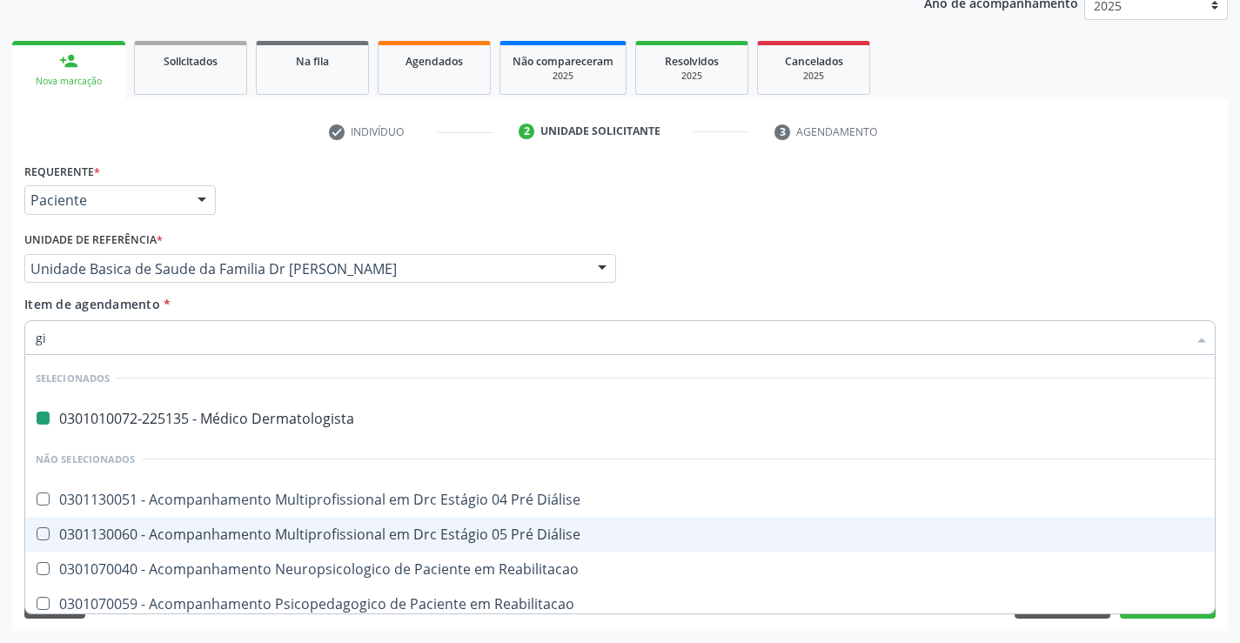
type input "gin"
checkbox Dermatologista "false"
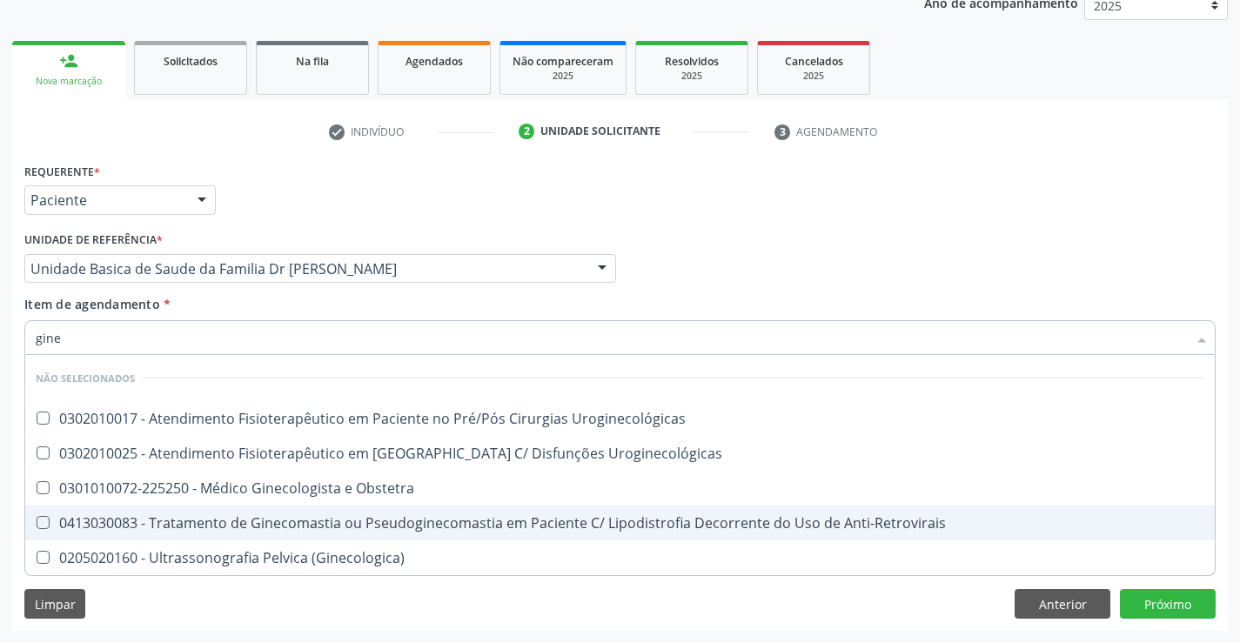
type input "ginec"
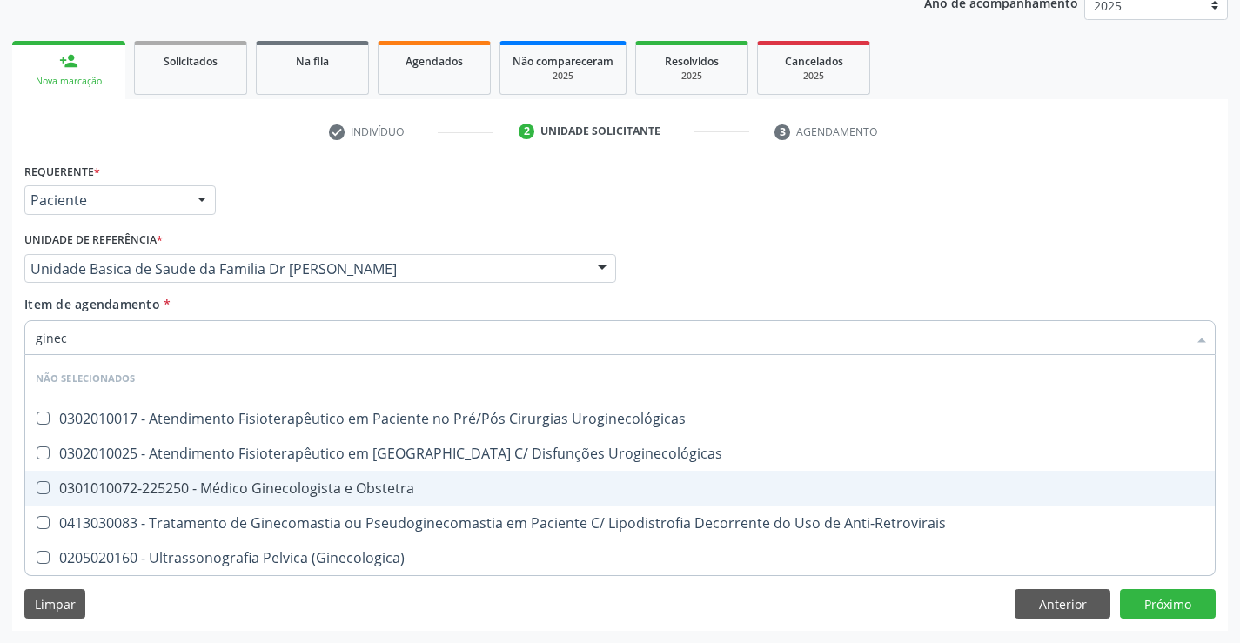
click at [321, 481] on div "0301010072-225250 - Médico Ginecologista e Obstetra" at bounding box center [620, 488] width 1169 height 14
checkbox Obstetra "true"
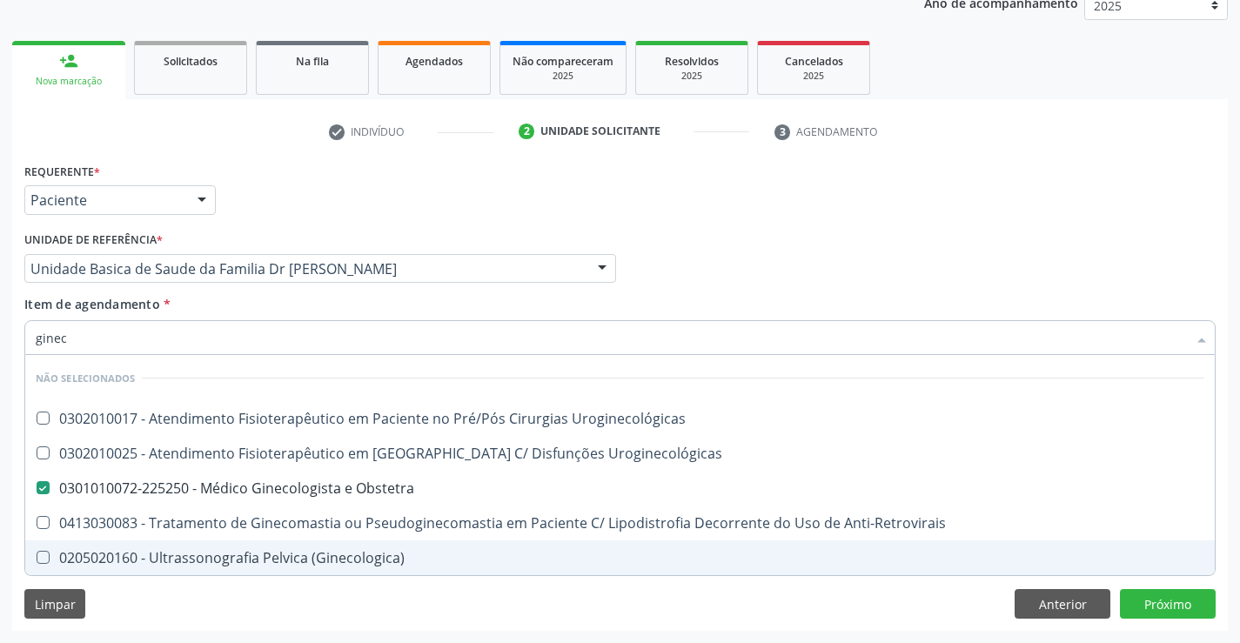
click at [256, 602] on div "Requerente * Paciente Profissional de Saúde Paciente Nenhum resultado encontrad…" at bounding box center [620, 394] width 1216 height 473
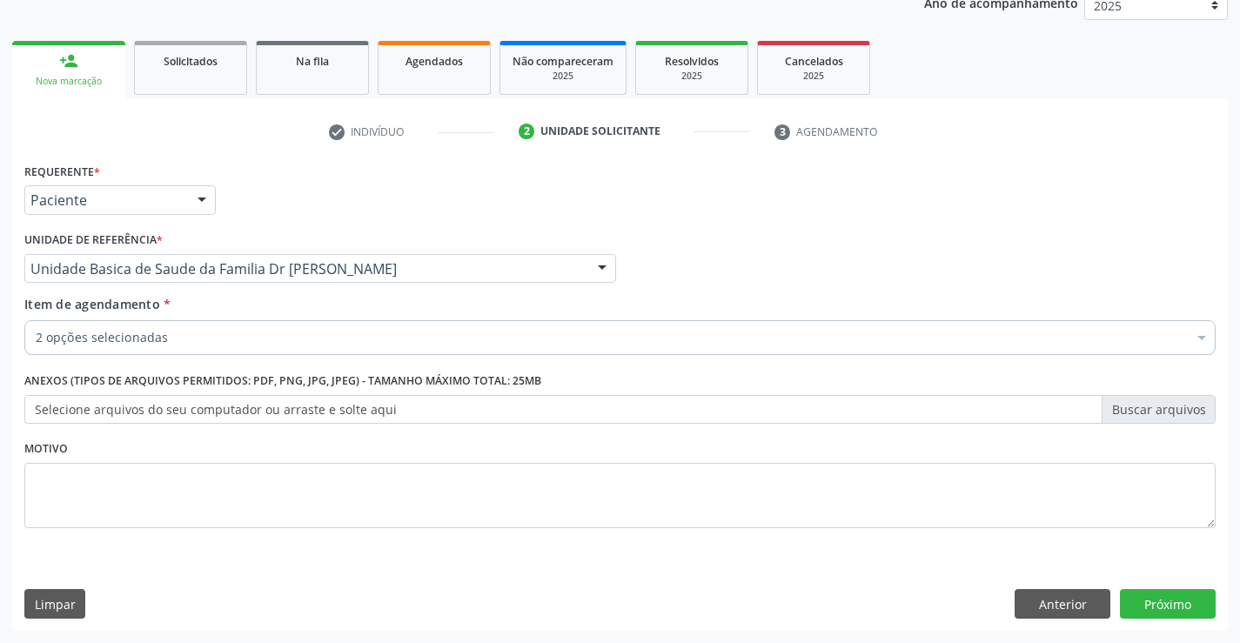
checkbox Dermatologista "true"
checkbox Obstetra "true"
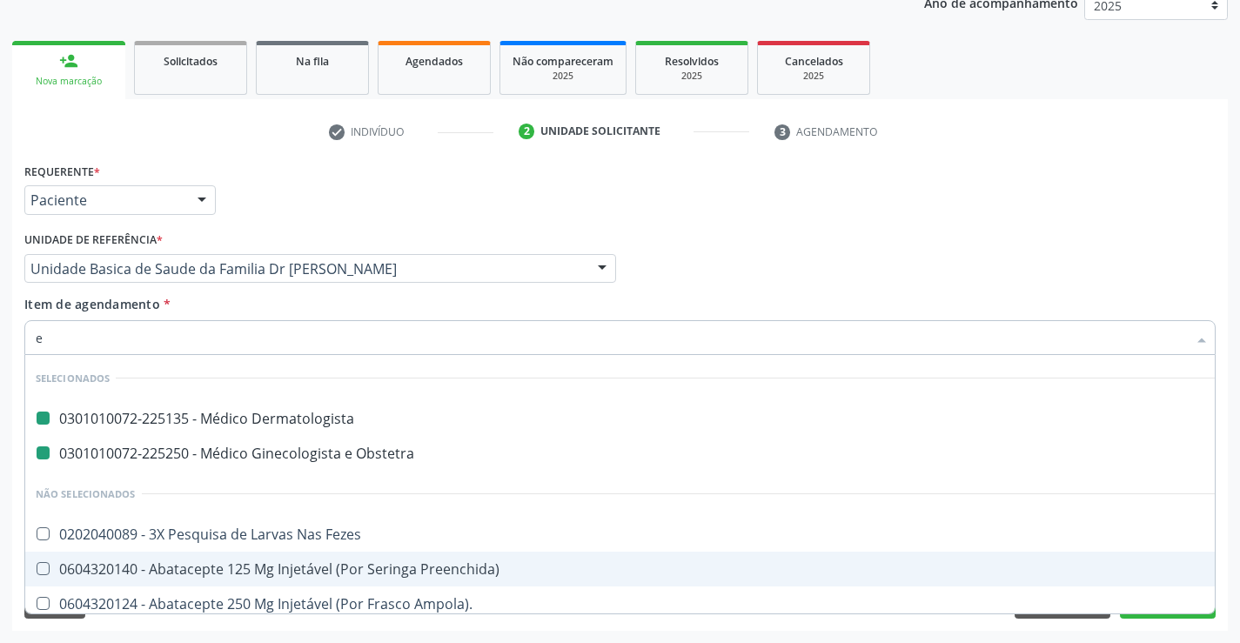
type input "en"
checkbox Dermatologista "false"
checkbox Obstetra "false"
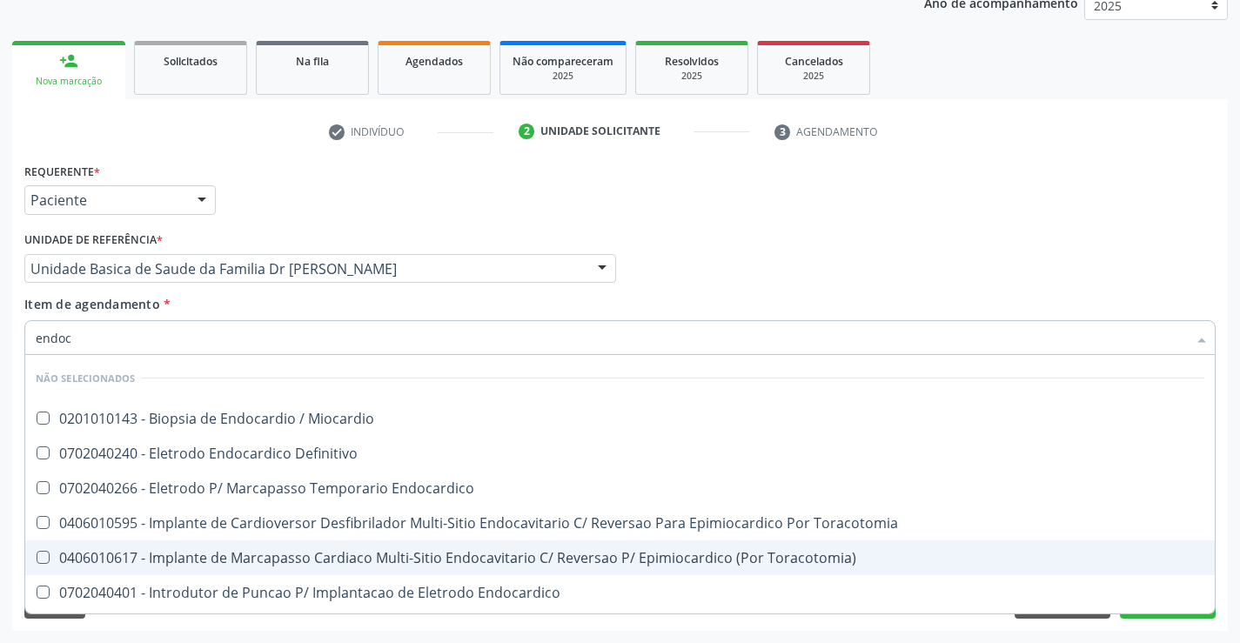
type input "endocr"
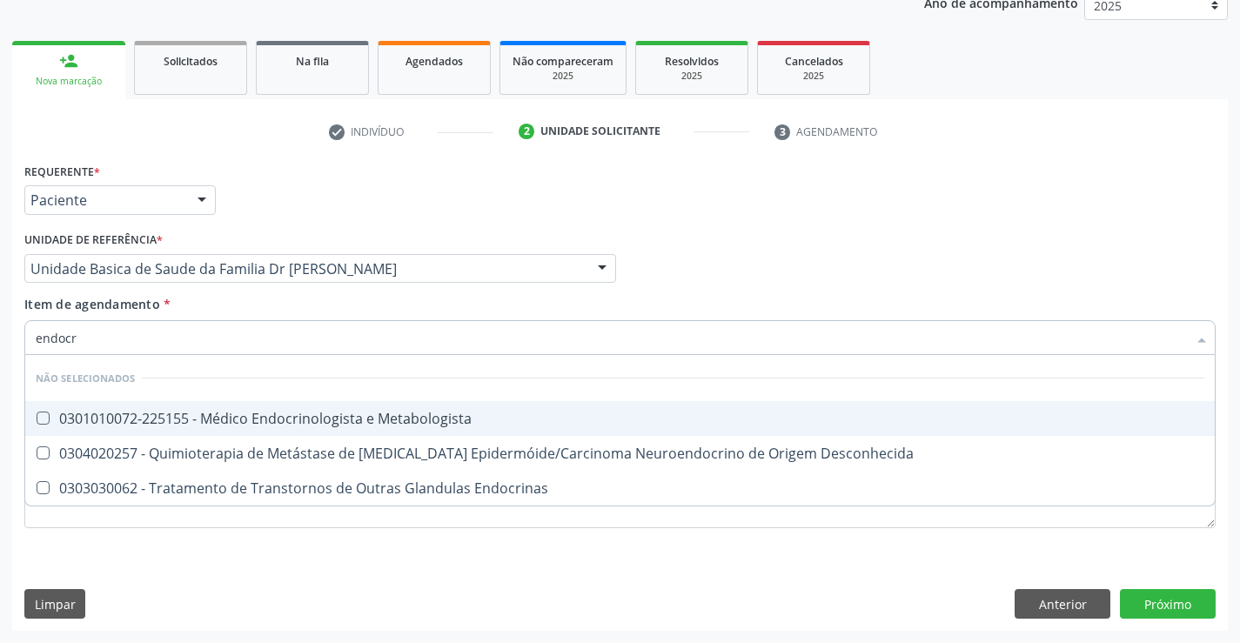
click at [317, 424] on div "0301010072-225155 - Médico Endocrinologista e Metabologista" at bounding box center [620, 419] width 1169 height 14
checkbox Metabologista "true"
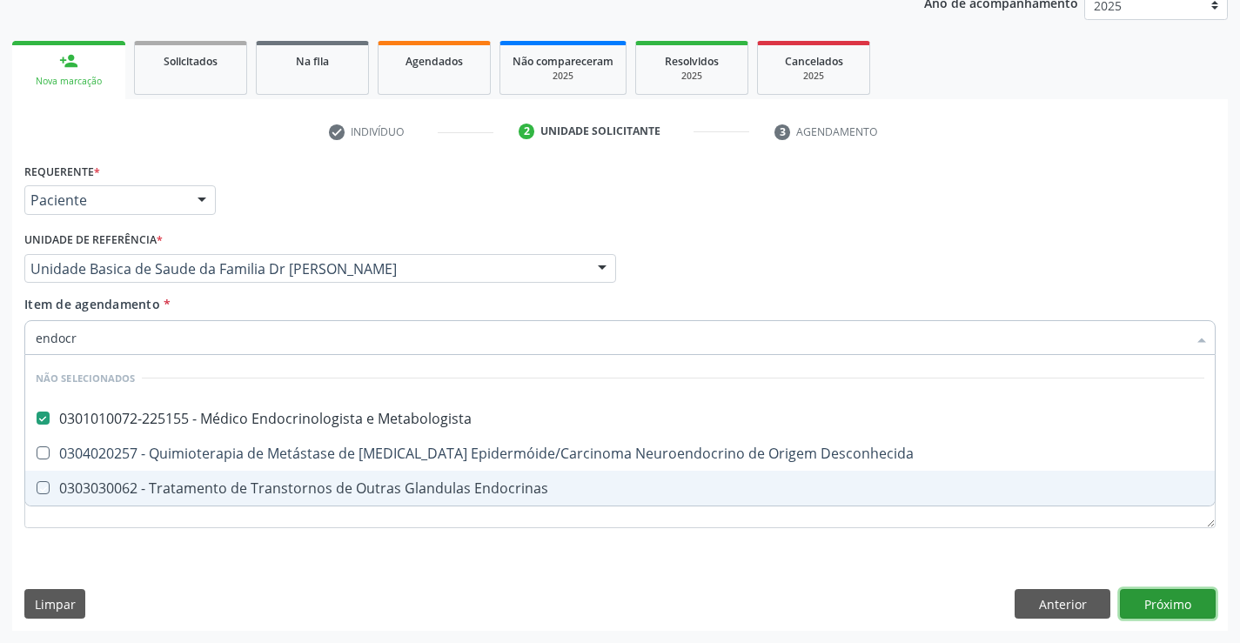
click at [1182, 597] on div "Requerente * Paciente Profissional de Saúde Paciente Nenhum resultado encontrad…" at bounding box center [620, 394] width 1216 height 473
checkbox Desconhecida "true"
checkbox Endocrinas "true"
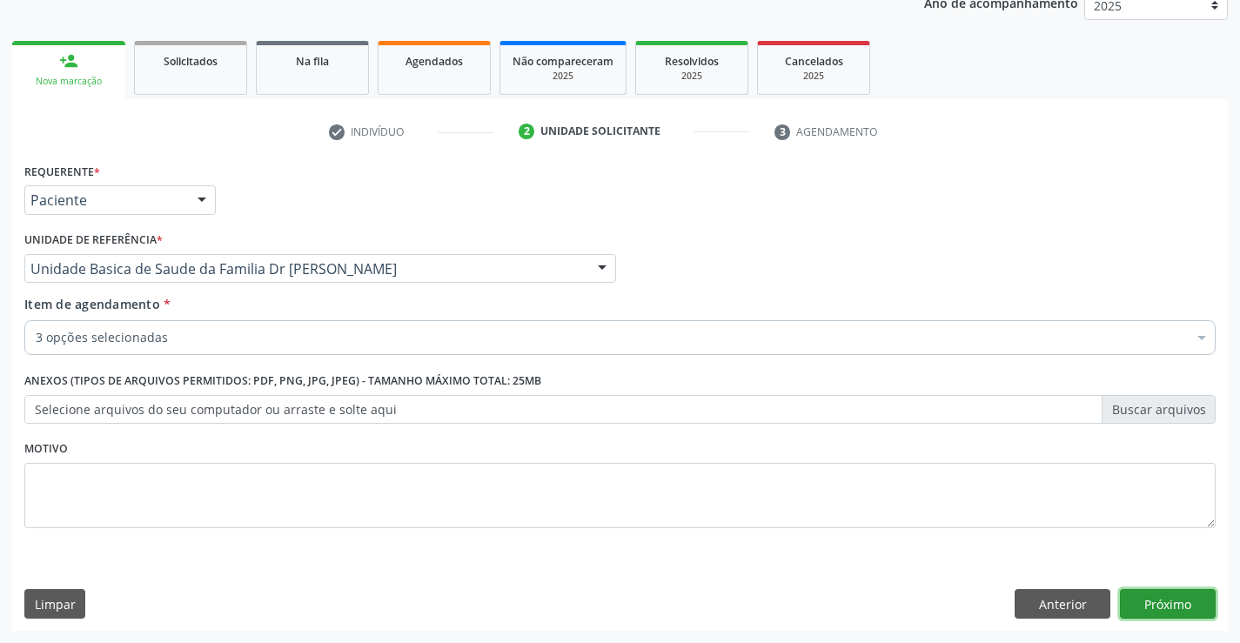
click at [1176, 599] on button "Próximo" at bounding box center [1168, 604] width 96 height 30
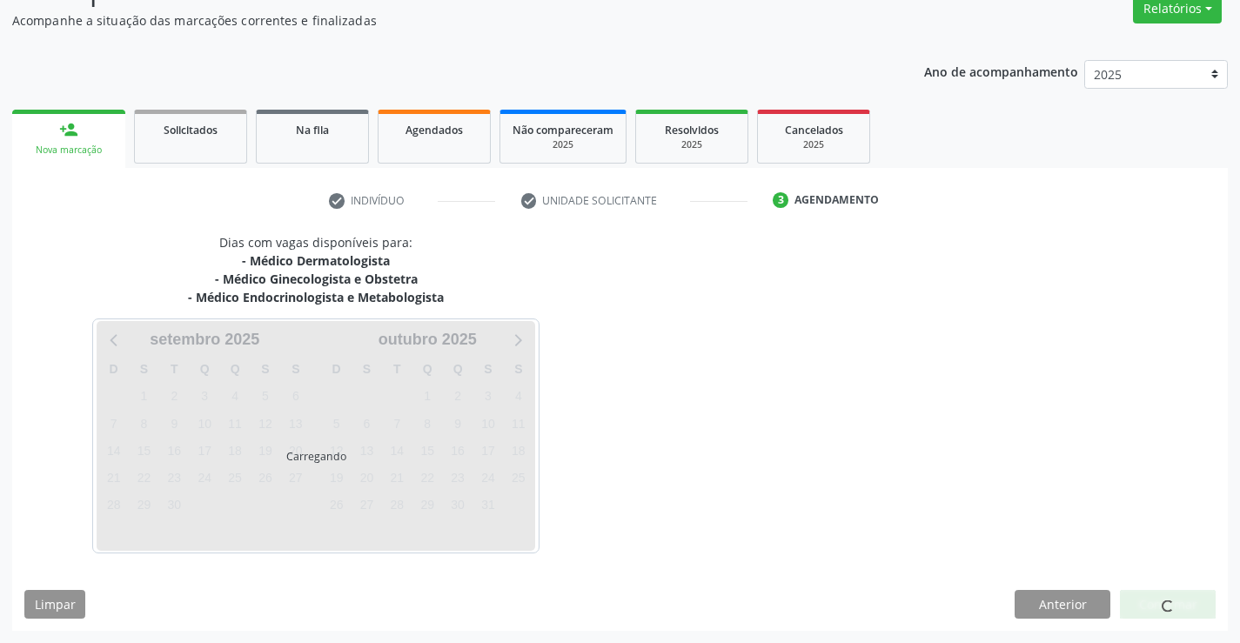
scroll to position [202, 0]
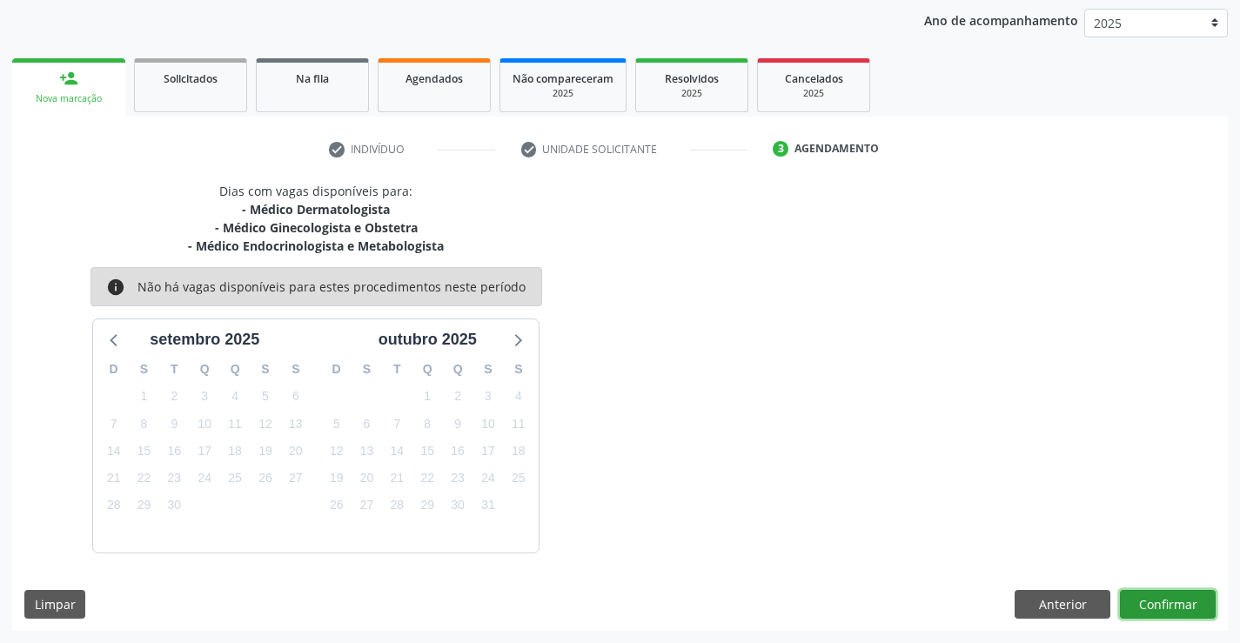
click at [1177, 613] on button "Confirmar" at bounding box center [1168, 605] width 96 height 30
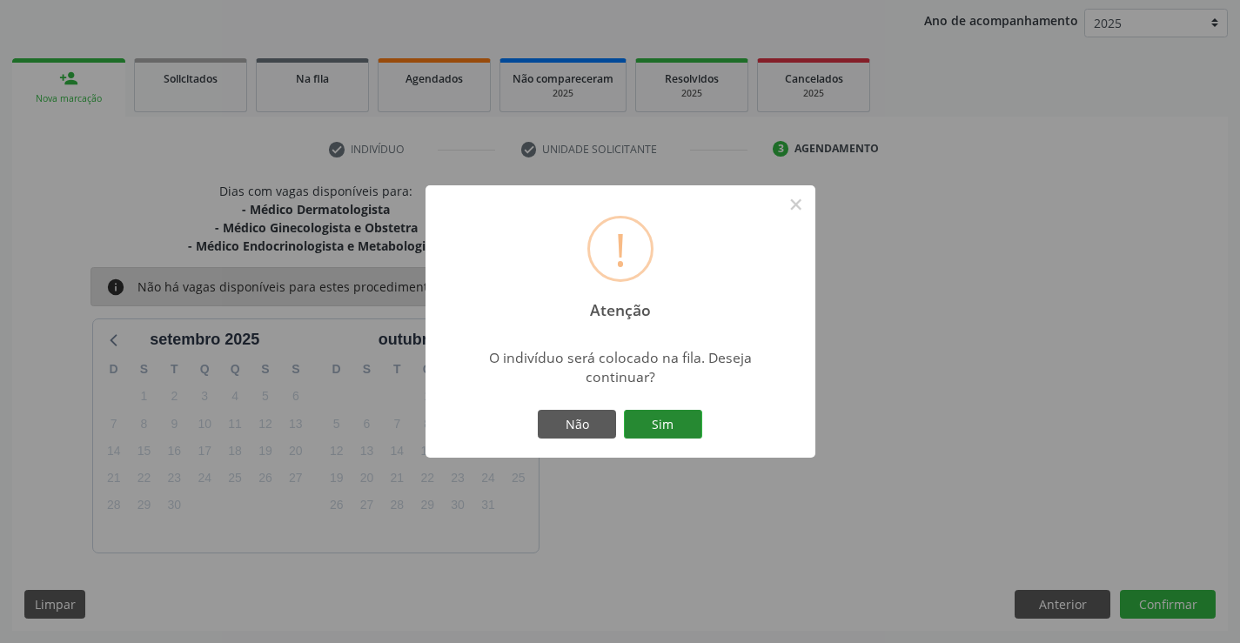
click at [656, 412] on button "Sim" at bounding box center [663, 425] width 78 height 30
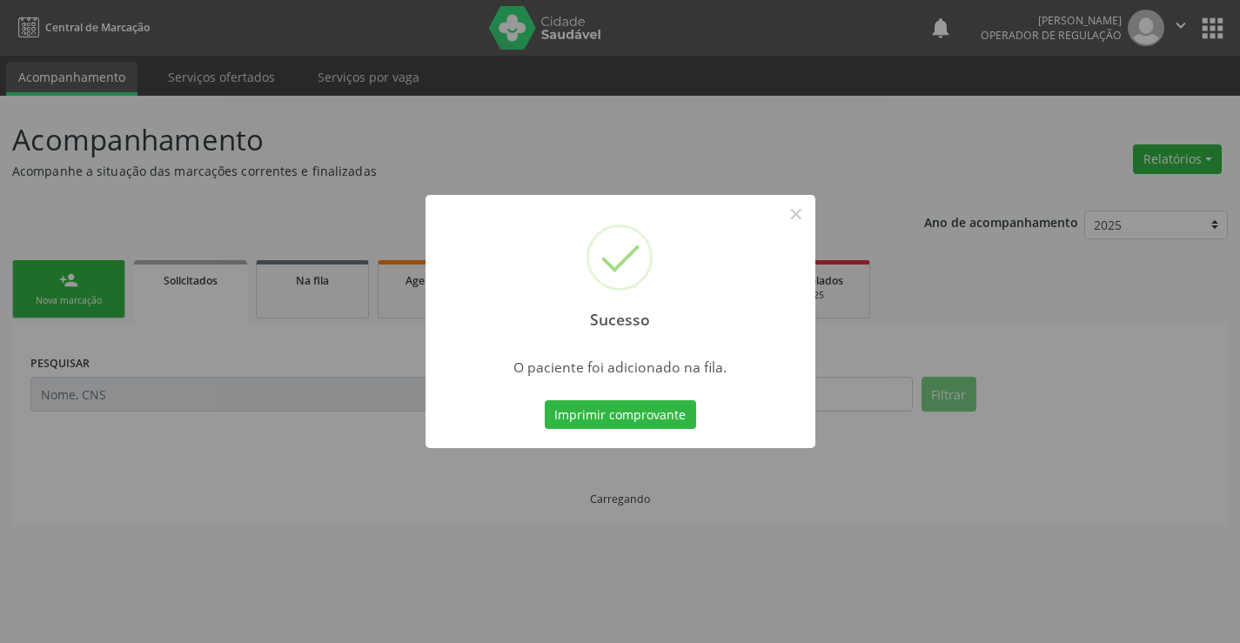
scroll to position [0, 0]
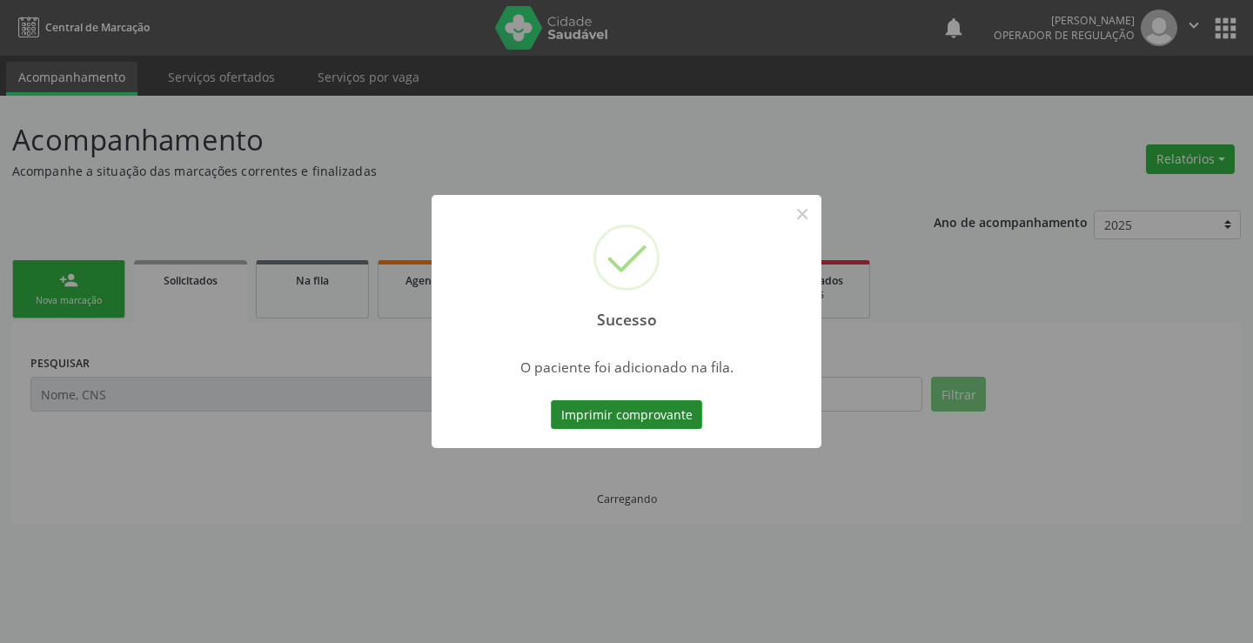
click at [656, 411] on button "Imprimir comprovante" at bounding box center [626, 415] width 151 height 30
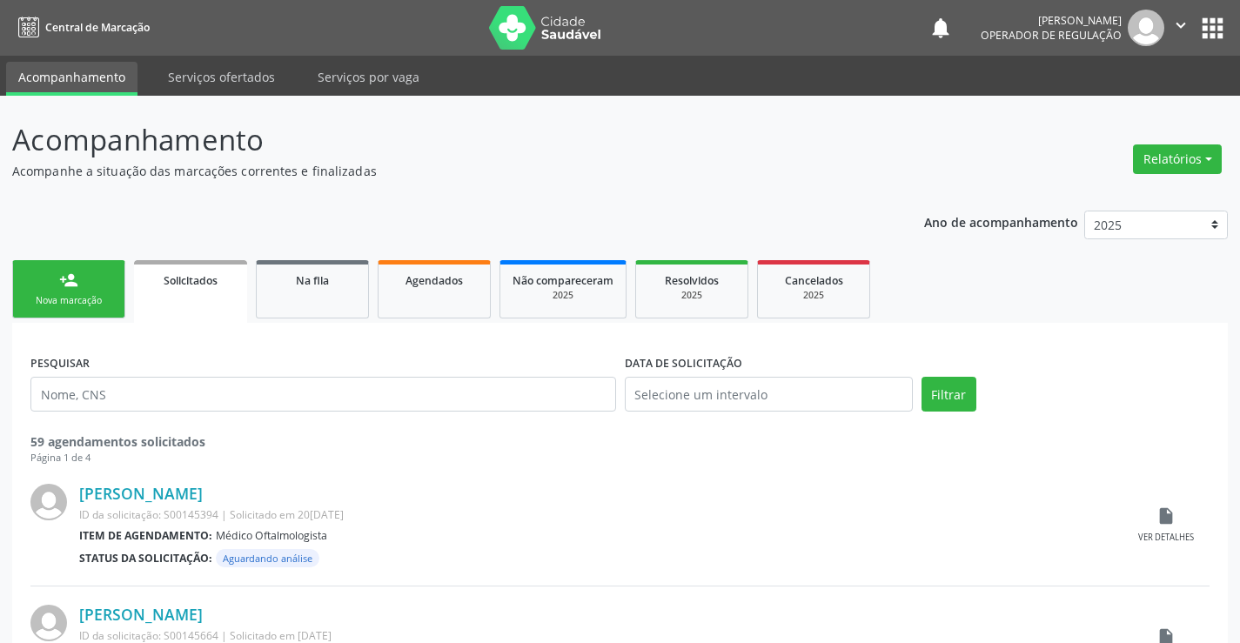
drag, startPoint x: 1172, startPoint y: 24, endPoint x: 1156, endPoint y: 39, distance: 22.2
click at [1170, 25] on button "" at bounding box center [1180, 28] width 33 height 37
click at [1102, 112] on link "Sair" at bounding box center [1137, 106] width 120 height 24
